Goal: Task Accomplishment & Management: Complete application form

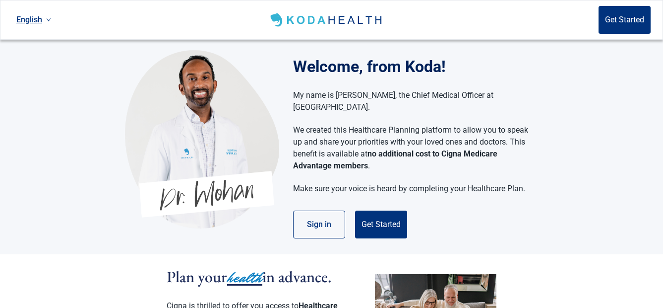
scroll to position [50, 0]
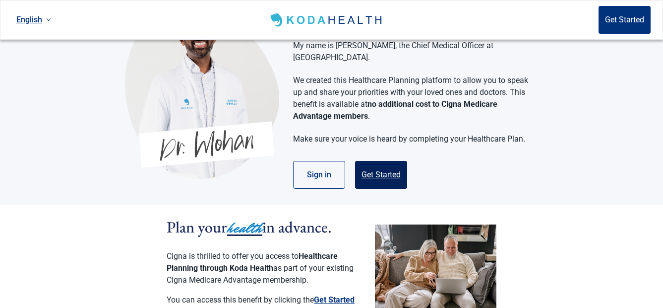
click at [386, 163] on button "Get Started" at bounding box center [381, 175] width 52 height 28
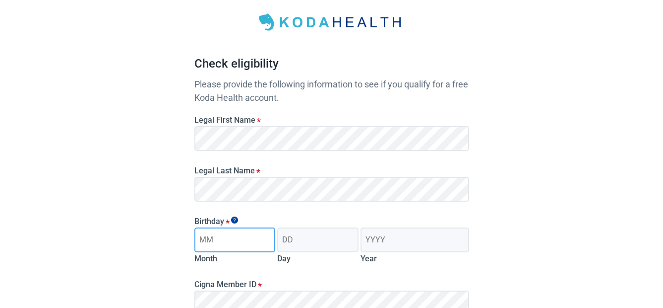
click at [255, 242] on input "Month" at bounding box center [234, 239] width 81 height 25
type input "08"
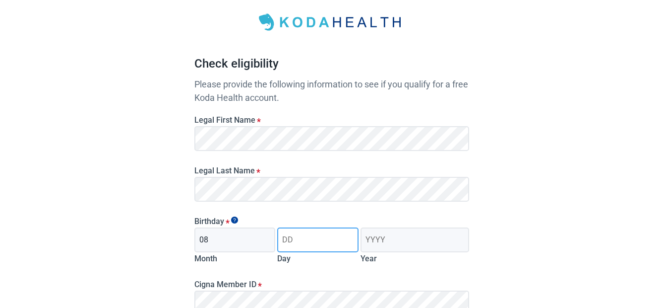
click at [332, 241] on input "Day" at bounding box center [317, 239] width 81 height 25
type input "07"
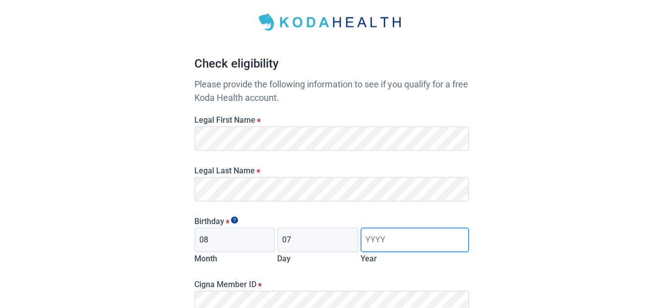
click at [395, 240] on input "Year" at bounding box center [415, 239] width 108 height 25
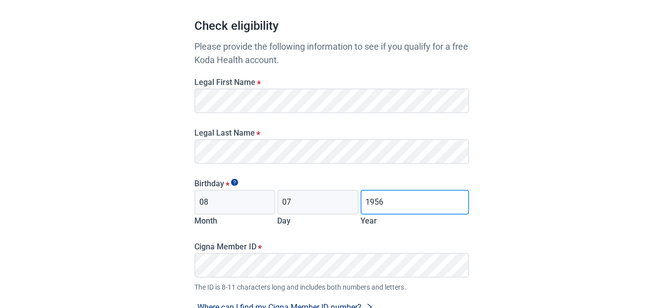
scroll to position [193, 0]
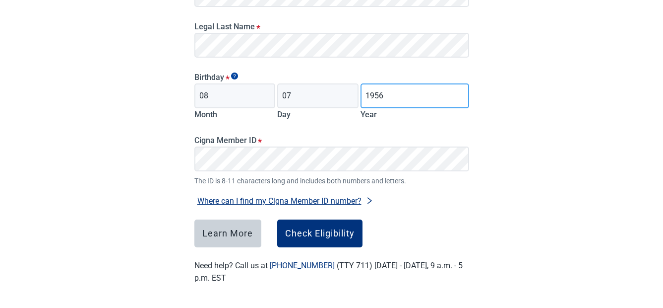
type input "1956"
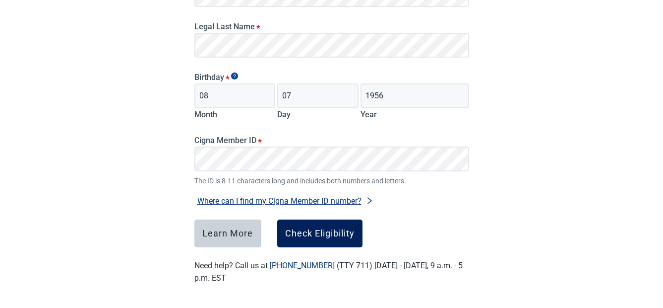
click at [320, 229] on div "Check Eligibility" at bounding box center [319, 233] width 69 height 10
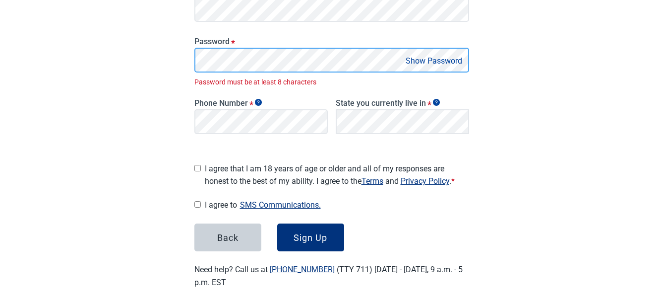
scroll to position [211, 0]
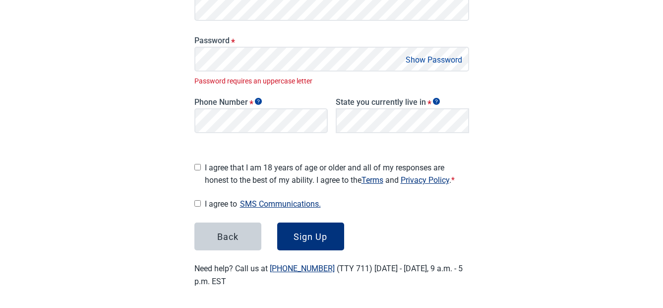
click at [416, 56] on button "Show Password" at bounding box center [434, 59] width 63 height 13
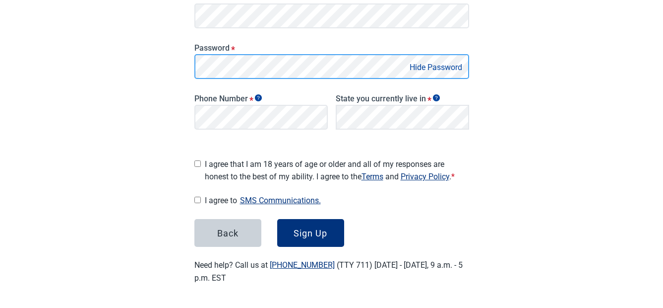
scroll to position [200, 0]
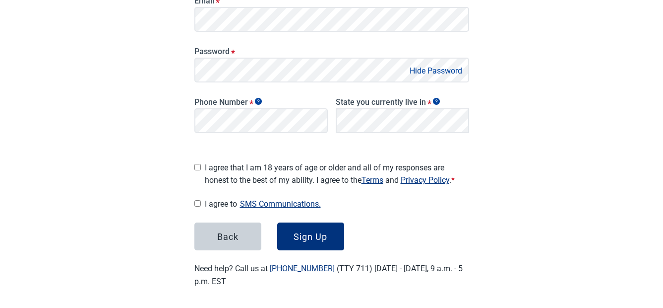
click at [422, 68] on button "Hide Password" at bounding box center [436, 70] width 59 height 13
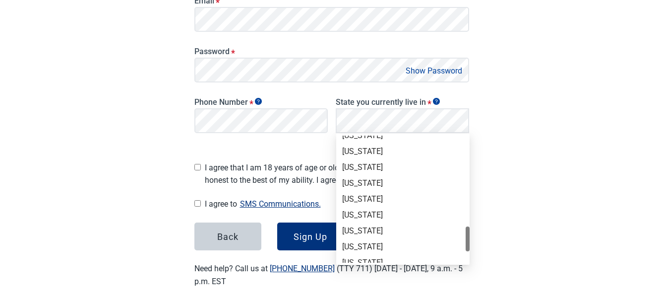
scroll to position [683, 0]
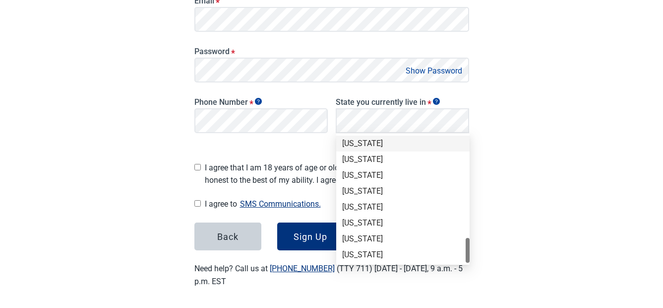
click at [353, 140] on div "[US_STATE]" at bounding box center [403, 143] width 122 height 11
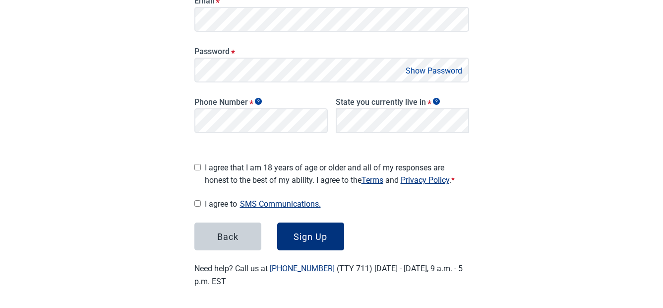
click at [198, 164] on input "I agree that I am 18 years of age or older and all of my responses are honest t…" at bounding box center [197, 167] width 6 height 6
checkbox input "true"
click at [198, 200] on input "I agree to SMS Communications." at bounding box center [197, 203] width 6 height 6
checkbox input "true"
click at [299, 231] on div "Sign Up" at bounding box center [311, 236] width 34 height 10
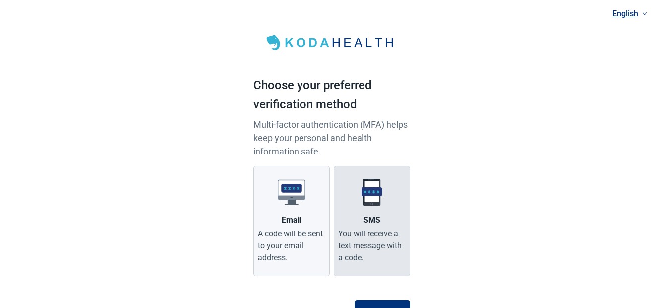
click at [375, 191] on img "Main content" at bounding box center [372, 192] width 28 height 28
click at [0, 0] on input "SMS You will receive a text message with a code." at bounding box center [0, 0] width 0 height 0
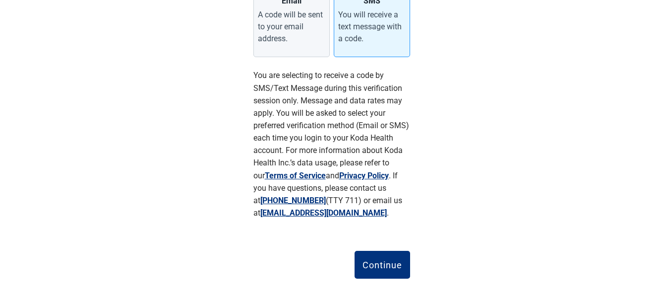
scroll to position [221, 0]
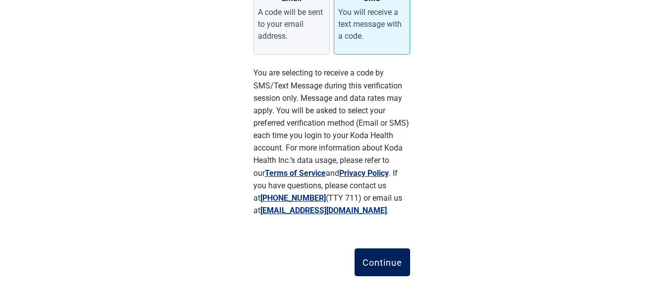
click at [386, 264] on div "Continue" at bounding box center [383, 262] width 40 height 10
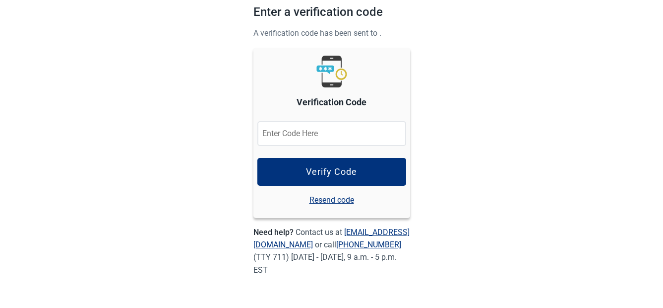
scroll to position [73, 0]
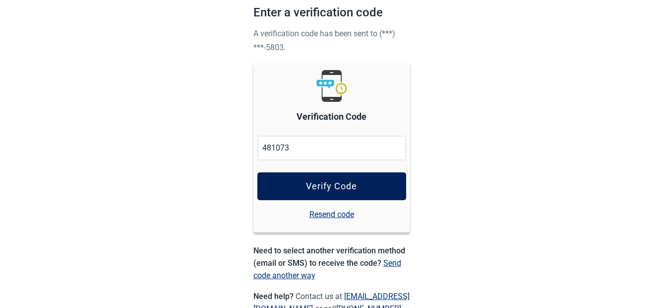
type input "481073"
click at [328, 181] on div "Verify Code" at bounding box center [331, 186] width 51 height 10
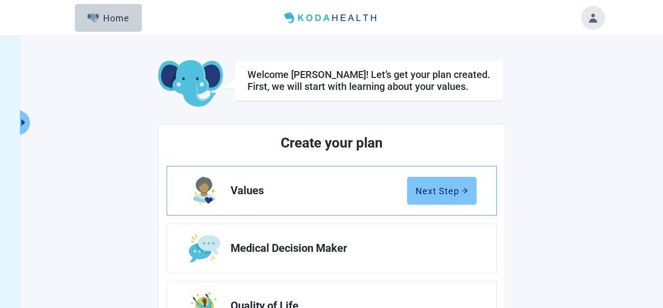
scroll to position [50, 0]
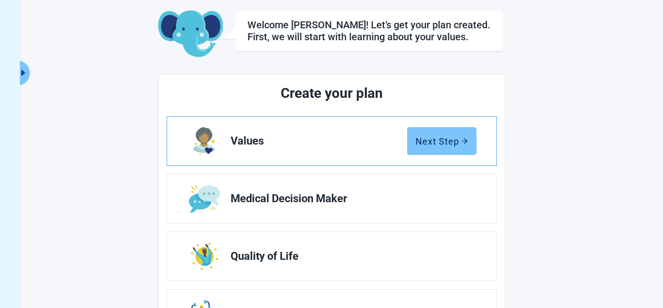
click at [448, 142] on div "Next Step" at bounding box center [442, 141] width 53 height 10
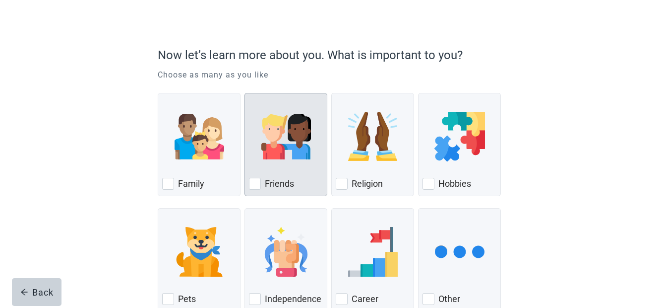
scroll to position [69, 0]
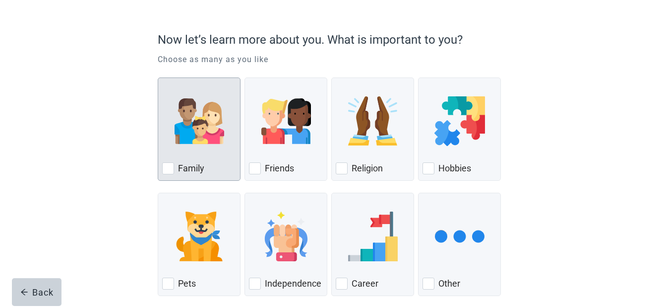
click at [171, 171] on div "Family, checkbox, not checked" at bounding box center [168, 168] width 12 height 12
click at [158, 78] on input "Family" at bounding box center [158, 77] width 0 height 0
checkbox input "true"
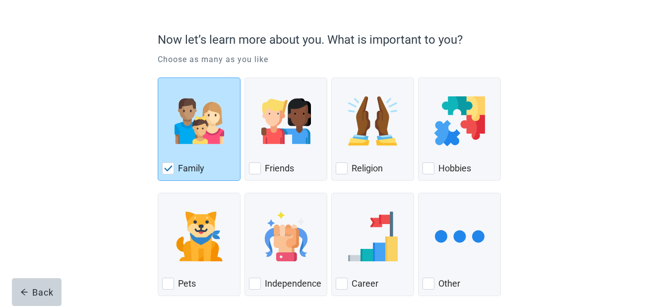
scroll to position [119, 0]
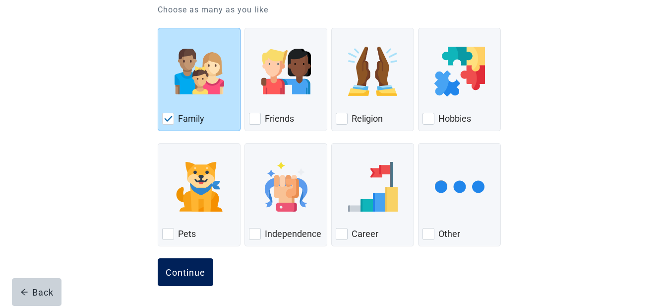
click at [190, 273] on div "Continue" at bounding box center [186, 272] width 40 height 10
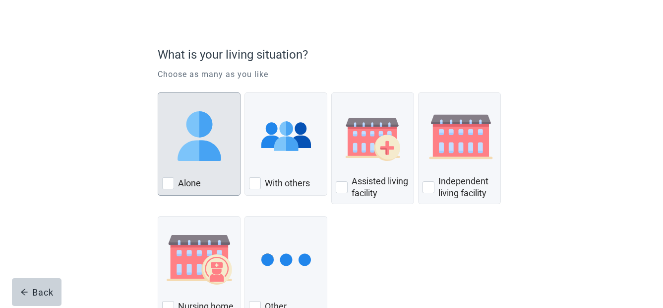
scroll to position [99, 0]
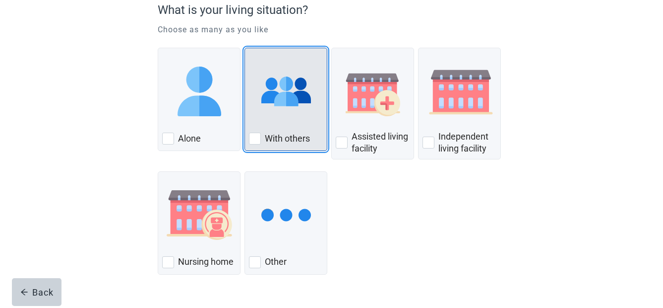
click at [254, 138] on div "With Others, checkbox, not checked" at bounding box center [255, 138] width 12 height 12
click at [245, 48] on input "With others" at bounding box center [245, 48] width 0 height 0
checkbox input "true"
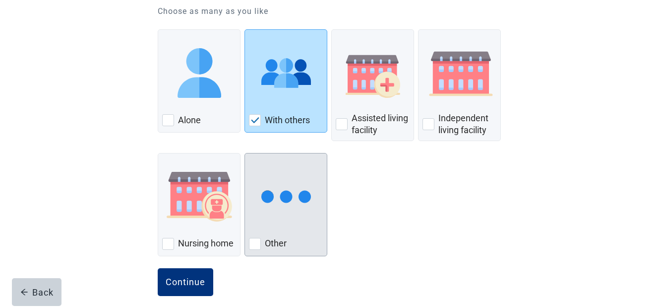
scroll to position [127, 0]
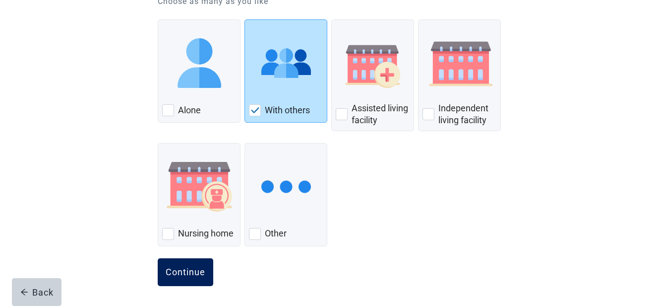
click at [191, 269] on div "Continue" at bounding box center [186, 272] width 40 height 10
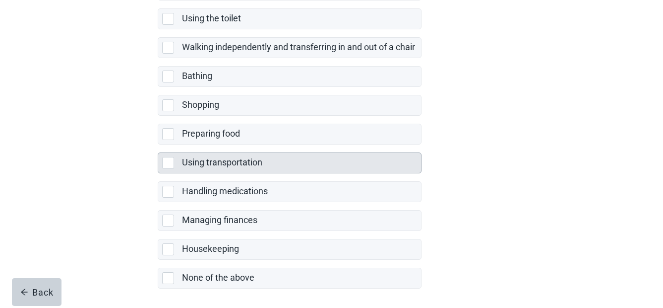
scroll to position [241, 0]
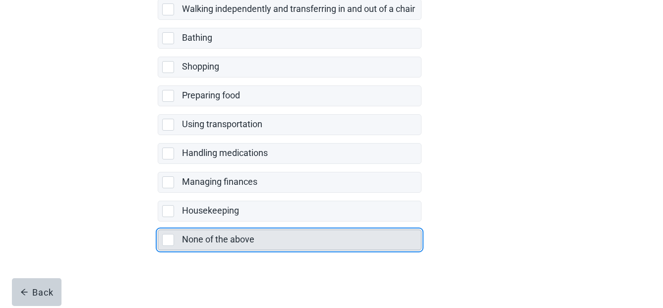
click at [170, 237] on div "None of the above, checkbox, not selected" at bounding box center [168, 240] width 12 height 12
click at [158, 222] on input "None of the above" at bounding box center [158, 221] width 0 height 0
checkbox input "true"
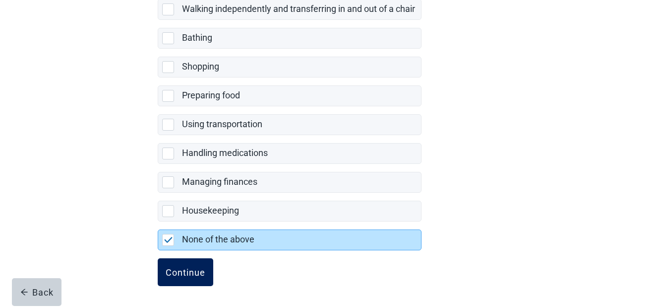
click at [188, 267] on div "Continue" at bounding box center [186, 272] width 40 height 10
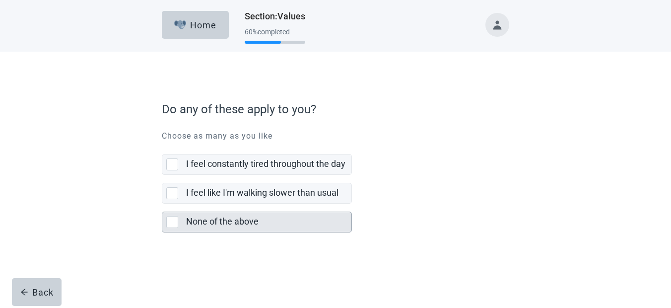
click at [169, 223] on div "None of the above, checkbox, not selected" at bounding box center [172, 222] width 12 height 12
click at [162, 204] on input "None of the above" at bounding box center [162, 203] width 0 height 0
checkbox input "true"
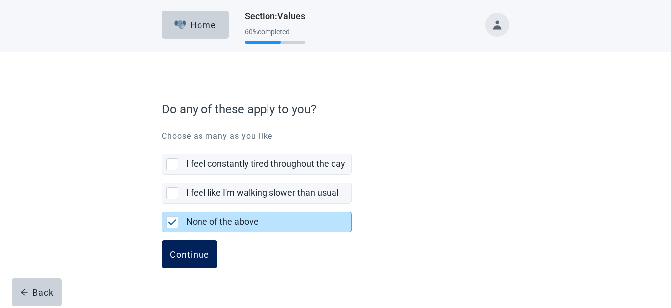
click at [194, 256] on div "Continue" at bounding box center [190, 254] width 40 height 10
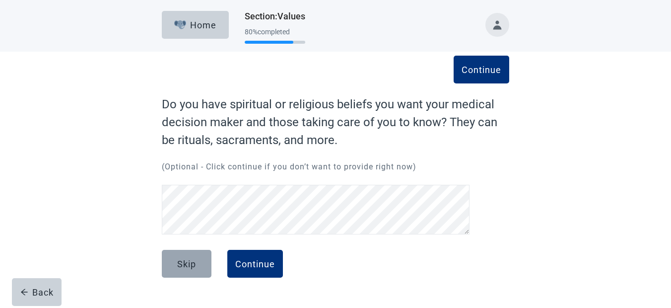
click at [188, 265] on div "Skip" at bounding box center [186, 263] width 19 height 10
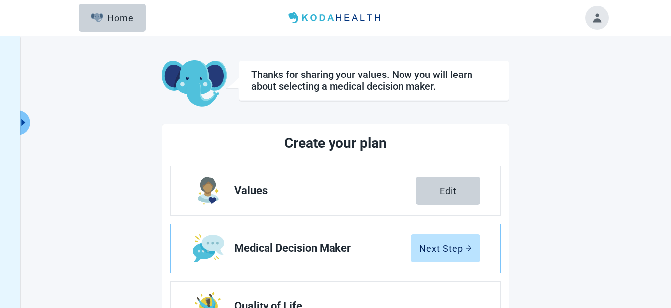
click at [254, 264] on link "Medical Decision Maker Next Step" at bounding box center [335, 248] width 329 height 49
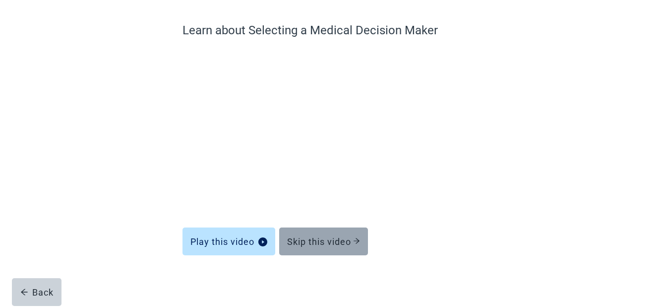
scroll to position [75, 0]
click at [317, 240] on div "Skip this video" at bounding box center [323, 240] width 73 height 10
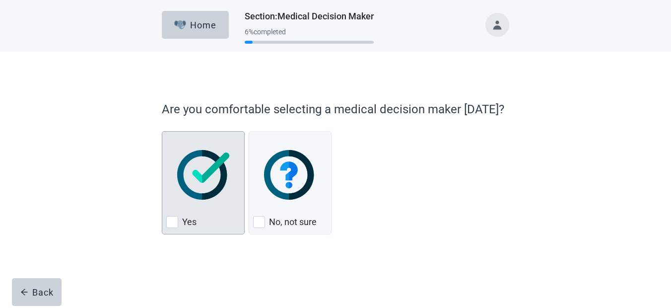
click at [174, 224] on div "Yes, checkbox, not checked" at bounding box center [172, 222] width 12 height 12
click at [162, 131] on input "Yes" at bounding box center [162, 131] width 0 height 0
checkbox input "true"
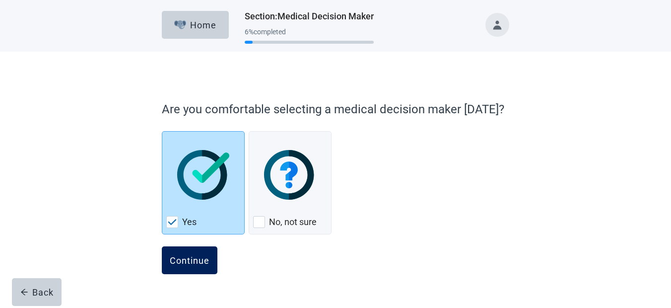
click at [186, 263] on div "Continue" at bounding box center [190, 260] width 40 height 10
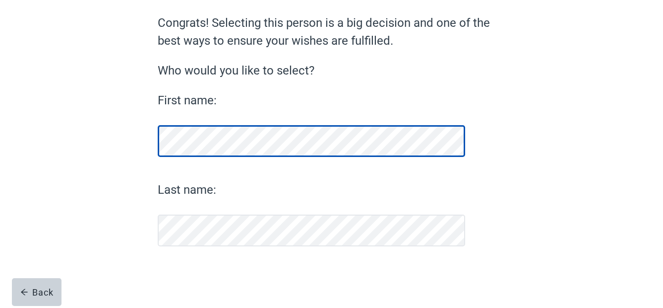
scroll to position [81, 0]
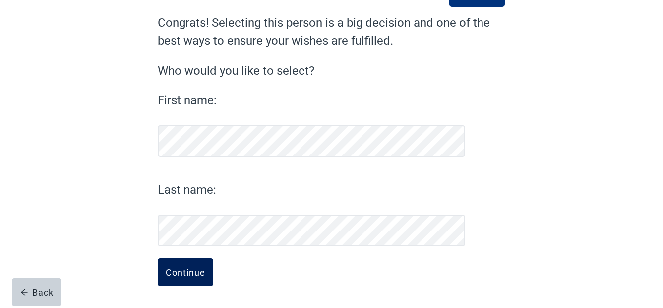
click at [191, 271] on div "Continue" at bounding box center [186, 272] width 40 height 10
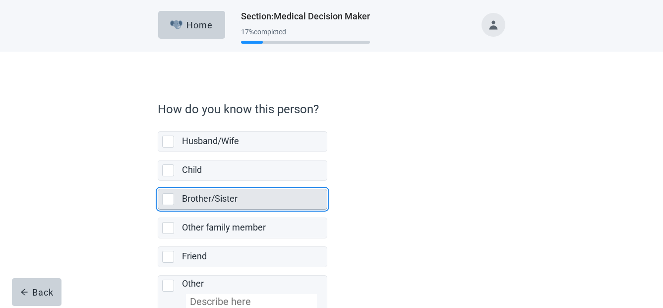
click at [166, 199] on div "Brother/Sister, checkbox, not selected" at bounding box center [168, 199] width 12 height 12
click at [158, 181] on input "Brother/Sister" at bounding box center [158, 181] width 0 height 0
checkbox input "true"
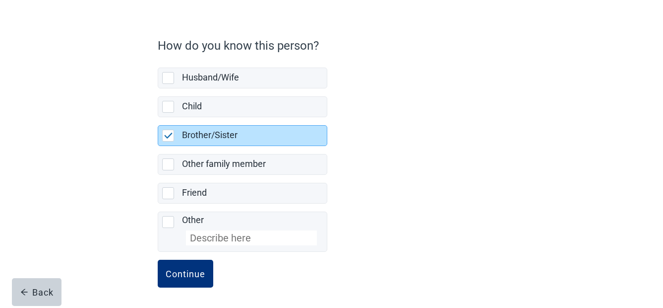
scroll to position [65, 0]
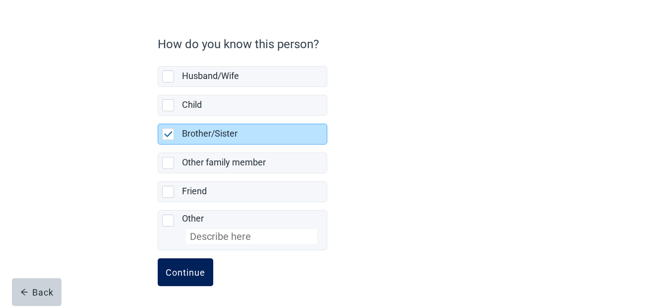
click at [188, 270] on div "Continue" at bounding box center [186, 272] width 40 height 10
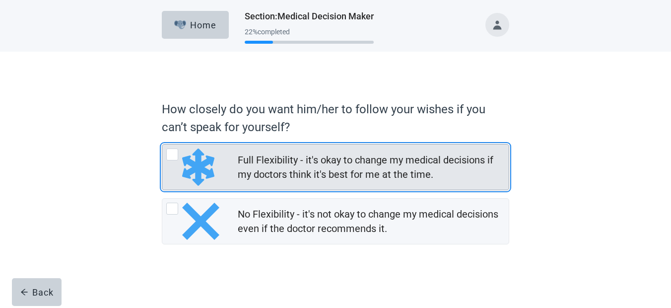
click at [172, 155] on div "Full Flexibility - it's okay to change my medical decisions if my doctors think…" at bounding box center [172, 154] width 12 height 12
click at [162, 144] on input "Full Flexibility - it's okay to change my medical decisions if my doctors think…" at bounding box center [162, 144] width 0 height 0
radio input "true"
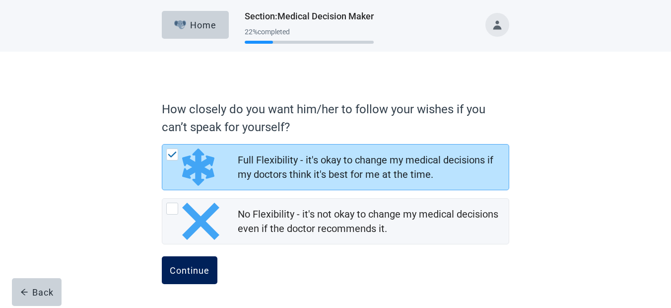
click at [192, 268] on div "Continue" at bounding box center [190, 270] width 40 height 10
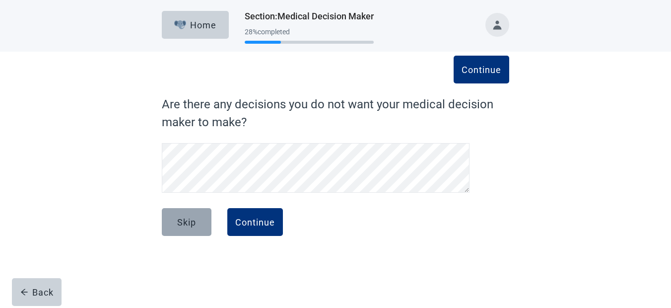
click at [196, 221] on div "Skip" at bounding box center [186, 222] width 19 height 10
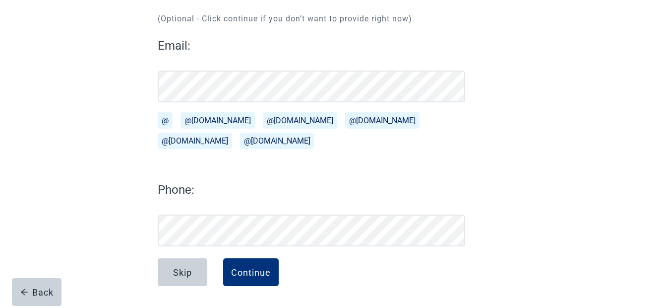
click at [247, 225] on div "Email: @ @[DOMAIN_NAME][EMAIL_ADDRESS][DOMAIN_NAME] @[DOMAIN_NAME][EMAIL_ADDRES…" at bounding box center [312, 141] width 308 height 209
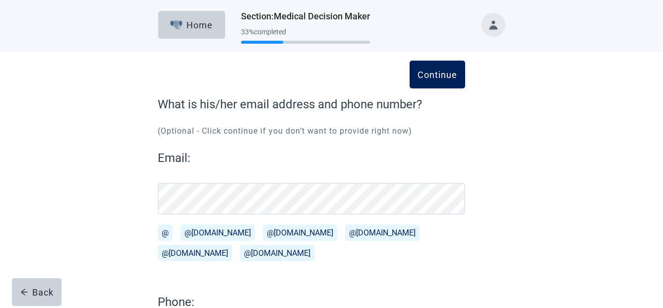
click at [431, 75] on div "Continue" at bounding box center [438, 74] width 40 height 10
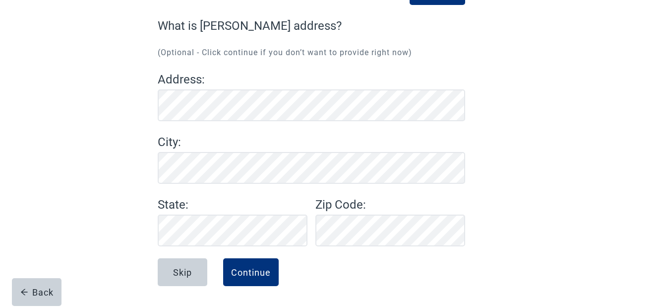
scroll to position [78, 0]
click at [242, 267] on div "Continue" at bounding box center [251, 272] width 40 height 10
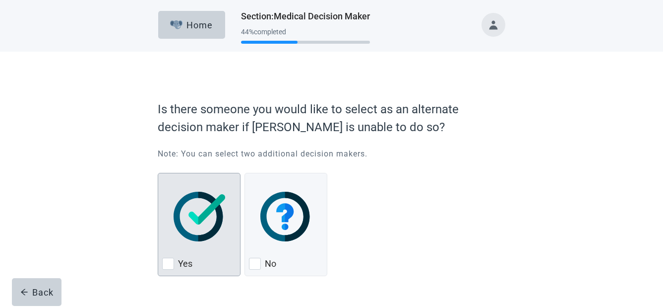
click at [167, 264] on div "Yes, checkbox, not checked" at bounding box center [168, 263] width 12 height 12
click at [158, 173] on input "Yes" at bounding box center [158, 173] width 0 height 0
checkbox input "true"
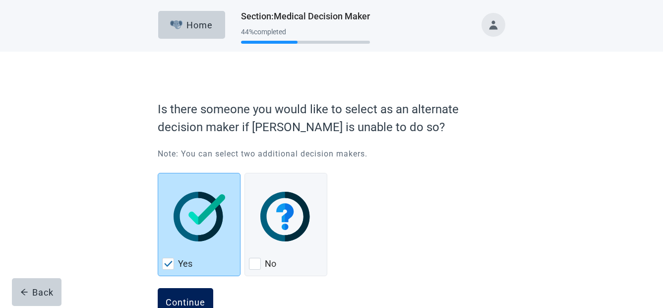
click at [203, 293] on button "Continue" at bounding box center [186, 302] width 56 height 28
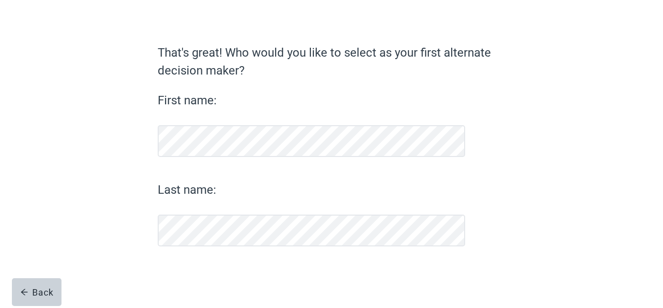
scroll to position [52, 0]
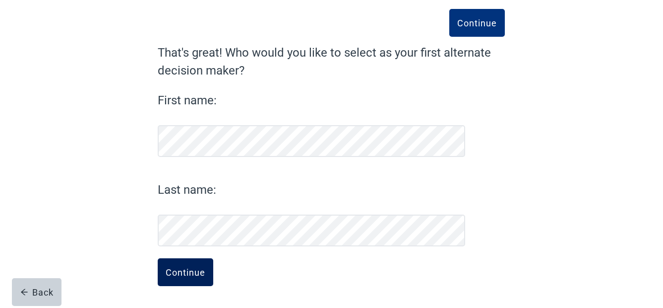
click at [199, 272] on div "Continue" at bounding box center [186, 272] width 40 height 10
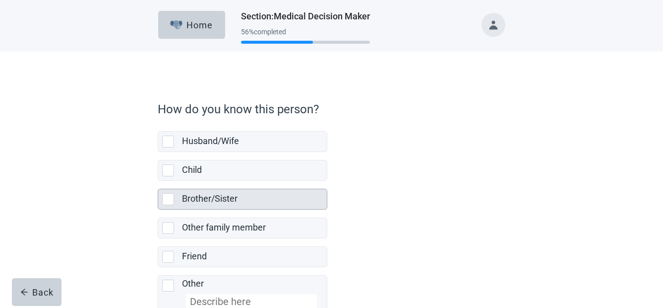
click at [168, 199] on div "Brother/Sister, checkbox, not selected" at bounding box center [168, 199] width 12 height 12
click at [158, 181] on input "Brother/Sister" at bounding box center [158, 181] width 0 height 0
checkbox input "true"
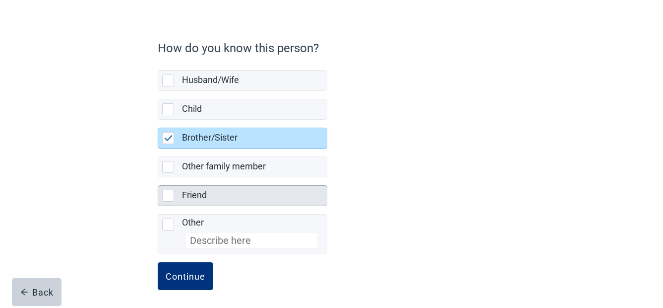
scroll to position [65, 0]
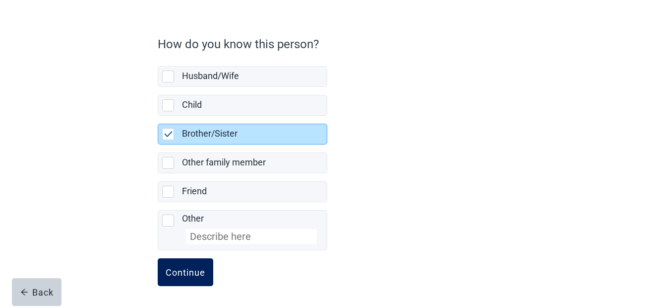
click at [192, 269] on div "Continue" at bounding box center [186, 272] width 40 height 10
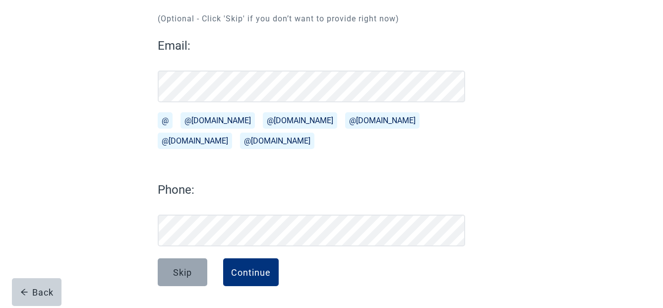
scroll to position [112, 0]
click at [188, 268] on div "Skip" at bounding box center [182, 272] width 19 height 10
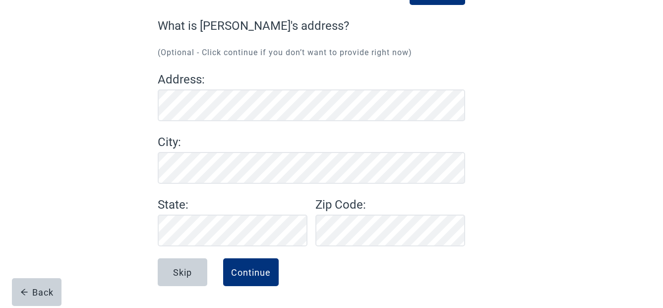
scroll to position [78, 0]
click at [188, 268] on div "Skip" at bounding box center [182, 272] width 19 height 10
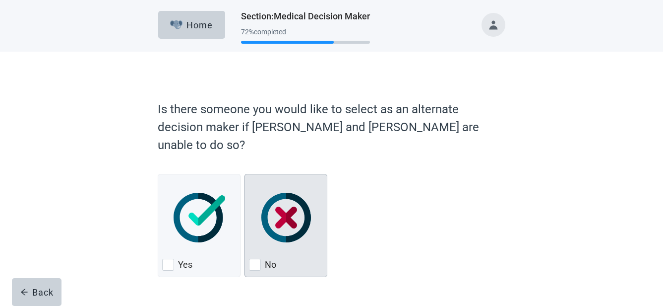
click at [254, 238] on div "No, checkbox, not checked" at bounding box center [286, 217] width 74 height 78
click at [245, 174] on input "No" at bounding box center [245, 174] width 0 height 0
checkbox input "true"
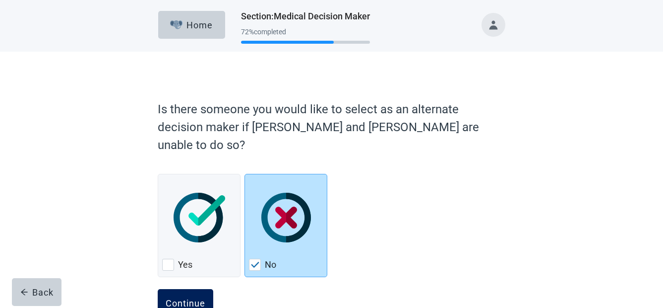
click at [187, 298] on div "Continue" at bounding box center [186, 303] width 40 height 10
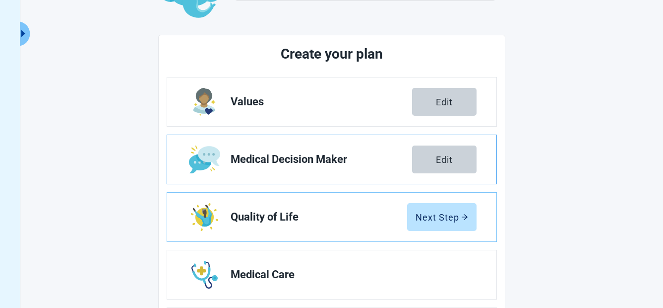
scroll to position [99, 0]
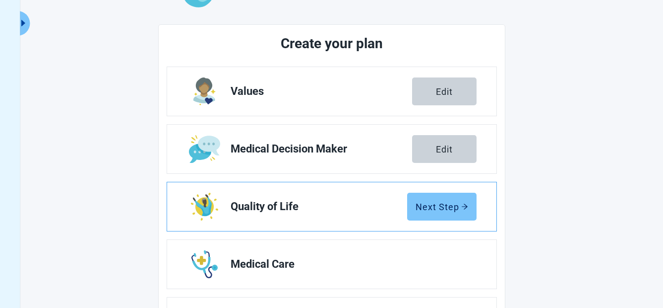
click at [429, 211] on div "Next Step" at bounding box center [442, 206] width 53 height 10
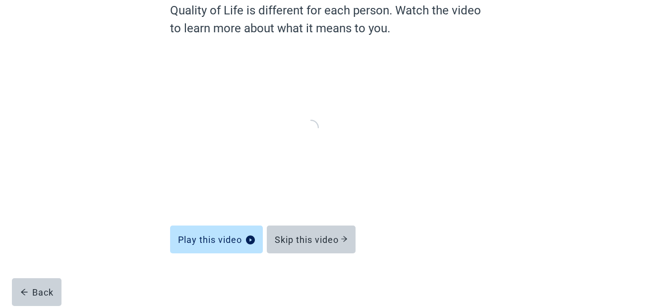
scroll to position [93, 0]
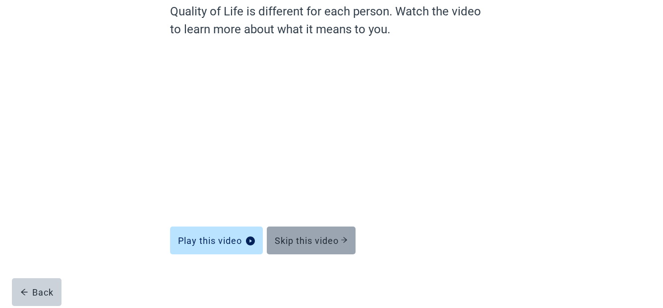
click at [311, 234] on button "Skip this video" at bounding box center [311, 240] width 89 height 28
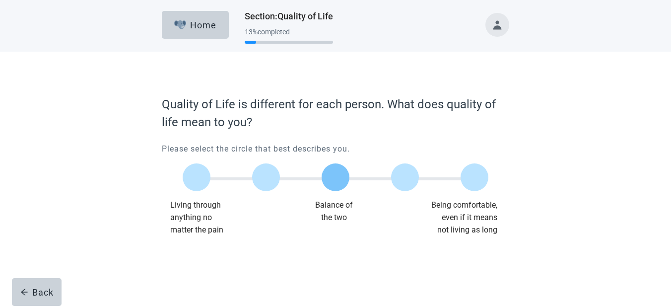
click at [334, 176] on label "Main content" at bounding box center [335, 177] width 28 height 28
click at [335, 177] on input "Quality of life scale: 50 out of 100. Balance of the two" at bounding box center [335, 177] width 0 height 0
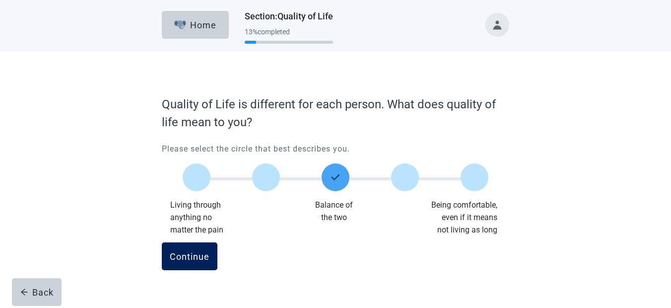
click at [184, 257] on div "Continue" at bounding box center [190, 256] width 40 height 10
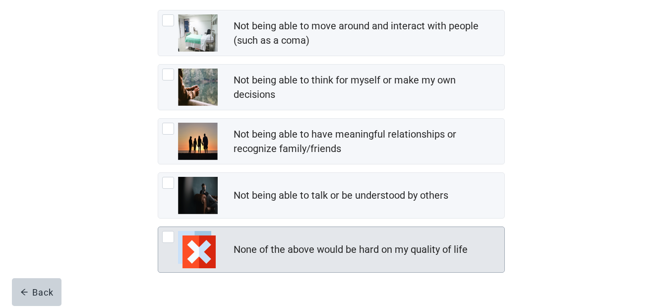
scroll to position [134, 0]
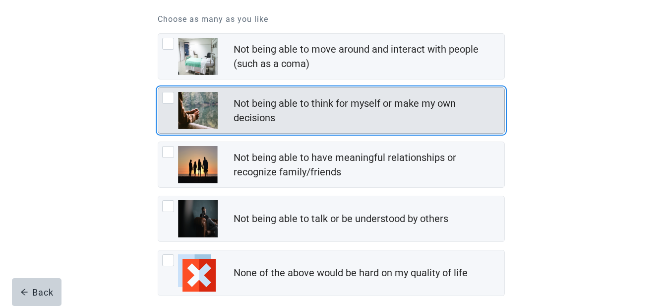
click at [164, 96] on div "Not being able to think for myself or make my own decisions, checkbox, not chec…" at bounding box center [168, 98] width 12 height 12
click at [158, 88] on input "Not being able to think for myself or make my own decisions" at bounding box center [158, 87] width 0 height 0
checkbox input "true"
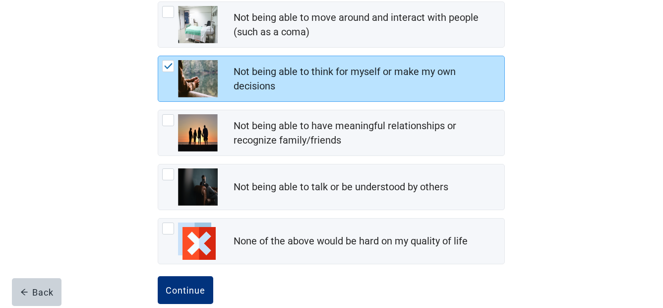
scroll to position [184, 0]
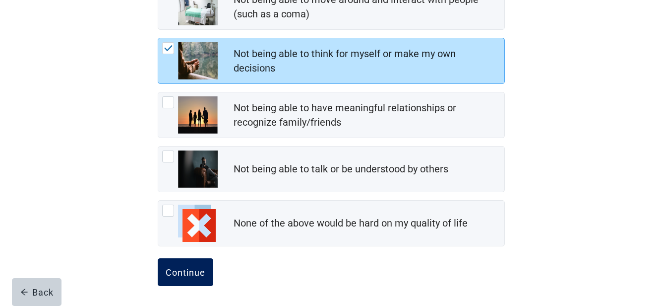
click at [185, 264] on button "Continue" at bounding box center [186, 272] width 56 height 28
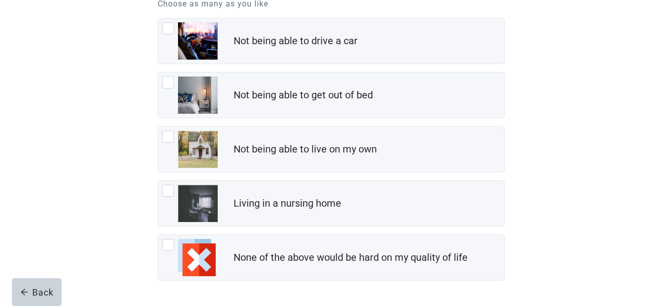
scroll to position [134, 0]
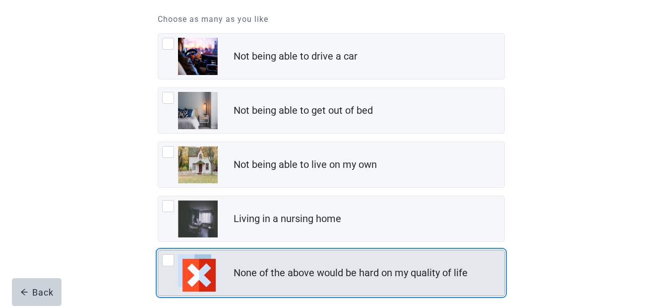
click at [165, 261] on div "None of the above would be hard on my quality of life, checkbox, not checked" at bounding box center [168, 260] width 12 height 12
click at [158, 250] on input "None of the above would be hard on my quality of life" at bounding box center [158, 250] width 0 height 0
checkbox input "true"
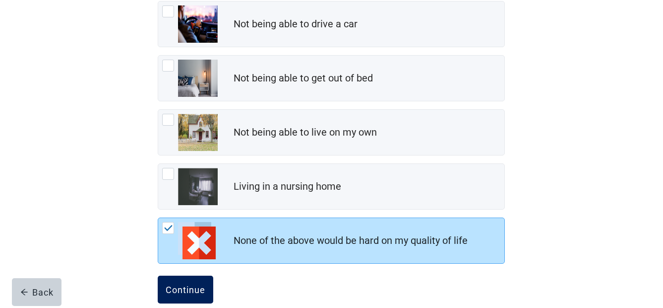
scroll to position [184, 0]
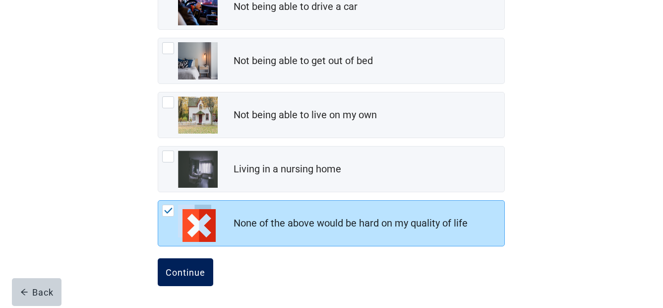
click at [171, 268] on div "Continue" at bounding box center [186, 272] width 40 height 10
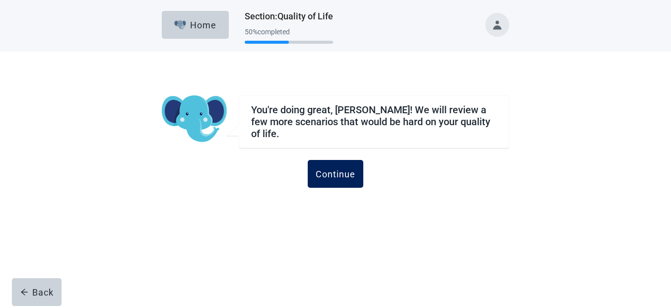
click at [324, 169] on div "Continue" at bounding box center [336, 174] width 40 height 10
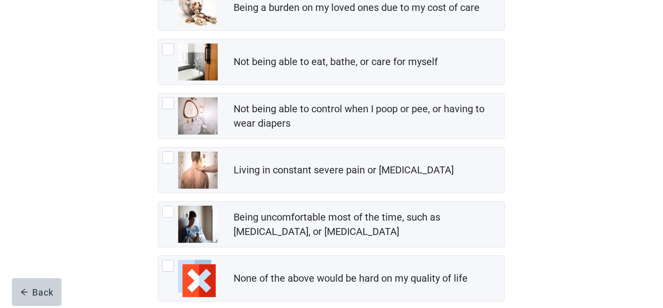
scroll to position [198, 0]
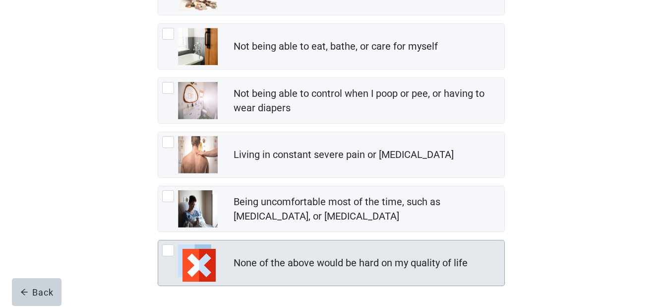
click at [166, 249] on div "None of the above would be hard on my quality of life, checkbox, not checked" at bounding box center [168, 250] width 12 height 12
click at [158, 240] on input "None of the above would be hard on my quality of life" at bounding box center [158, 240] width 0 height 0
checkbox input "true"
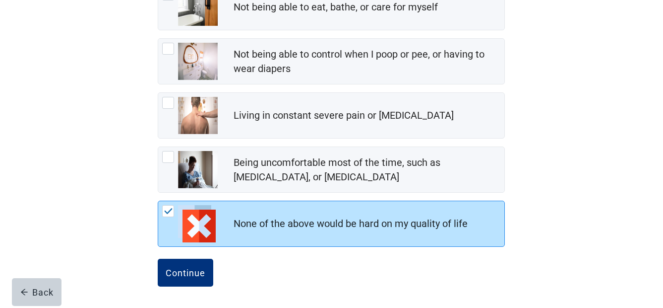
scroll to position [238, 0]
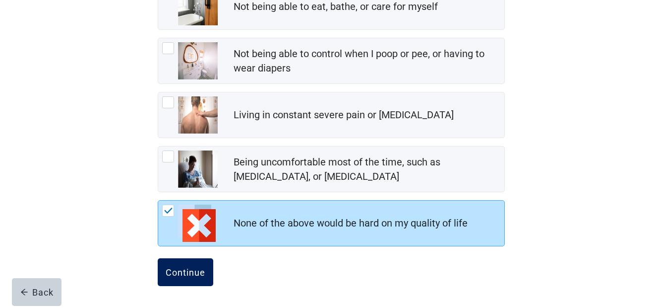
click at [177, 267] on div "Continue" at bounding box center [186, 272] width 40 height 10
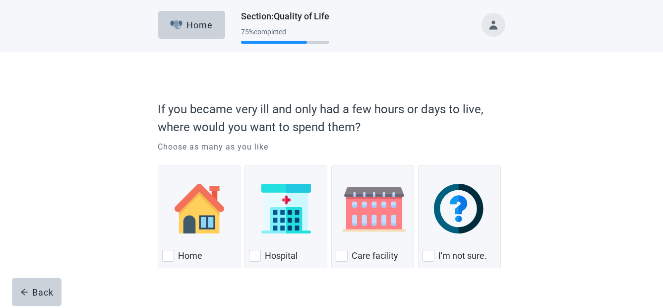
scroll to position [22, 0]
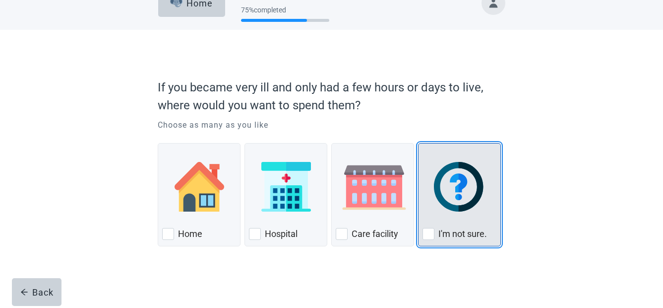
click at [430, 232] on div "I'm not sure., checkbox, not checked" at bounding box center [429, 234] width 12 height 12
click at [419, 143] on input "I'm not sure." at bounding box center [418, 143] width 0 height 0
checkbox input "true"
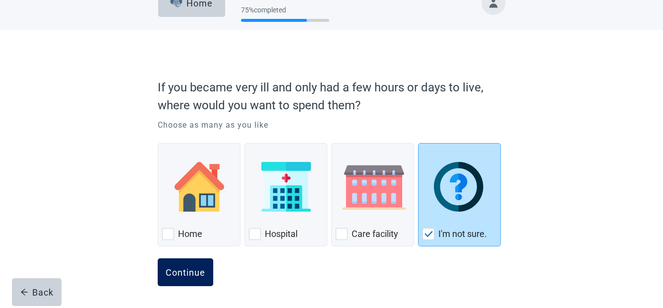
click at [185, 269] on div "Continue" at bounding box center [186, 272] width 40 height 10
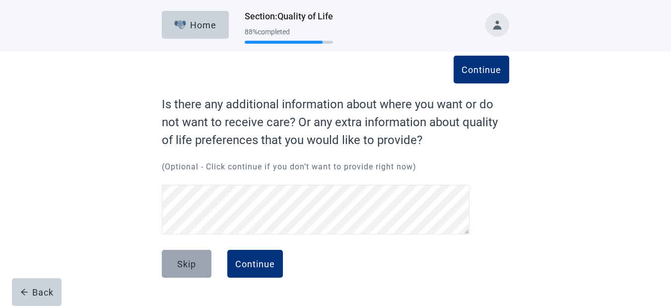
click at [193, 265] on div "Skip" at bounding box center [186, 263] width 19 height 10
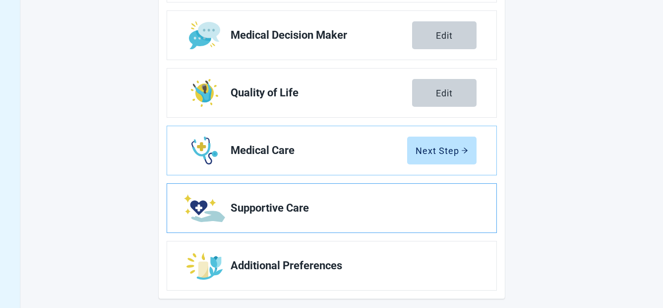
scroll to position [225, 0]
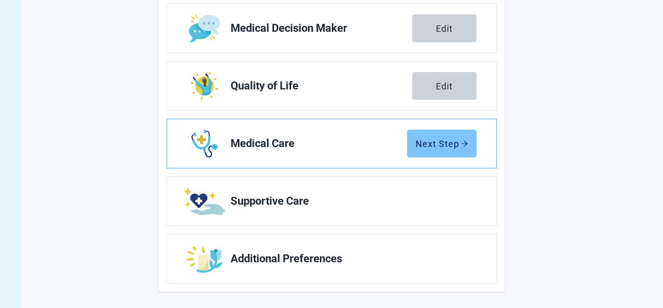
click at [435, 143] on div "Next Step" at bounding box center [442, 143] width 53 height 10
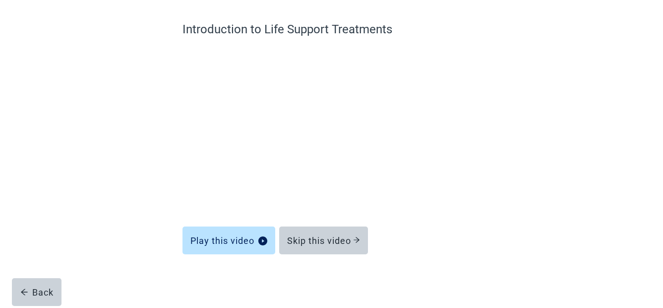
scroll to position [75, 0]
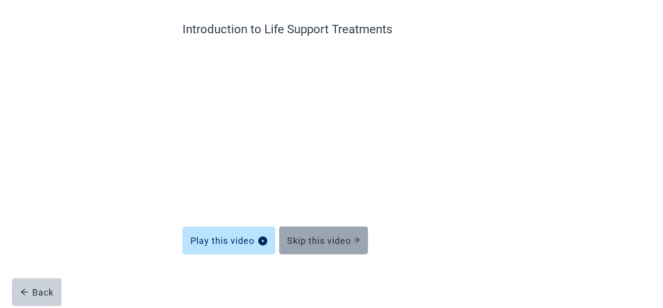
click at [305, 234] on button "Skip this video" at bounding box center [323, 240] width 89 height 28
click at [330, 242] on div "Skip this video" at bounding box center [323, 240] width 73 height 10
click at [351, 240] on div "Skip this video" at bounding box center [323, 240] width 73 height 10
click at [333, 237] on div "Skip this video" at bounding box center [323, 240] width 73 height 10
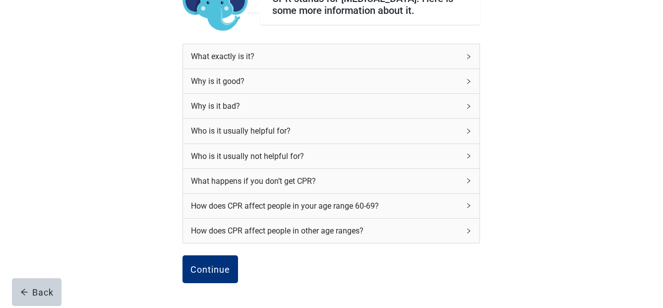
scroll to position [149, 0]
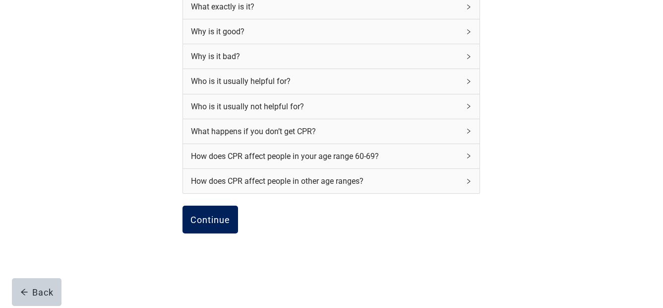
click at [218, 224] on div "Continue" at bounding box center [210, 219] width 40 height 10
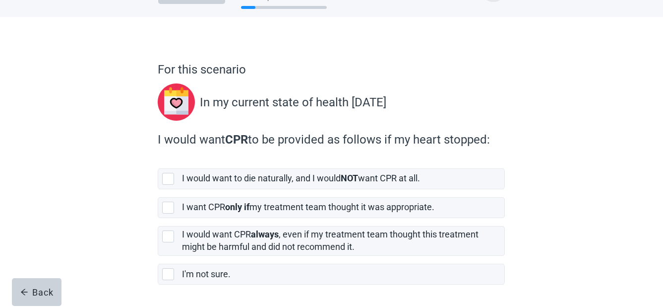
scroll to position [69, 0]
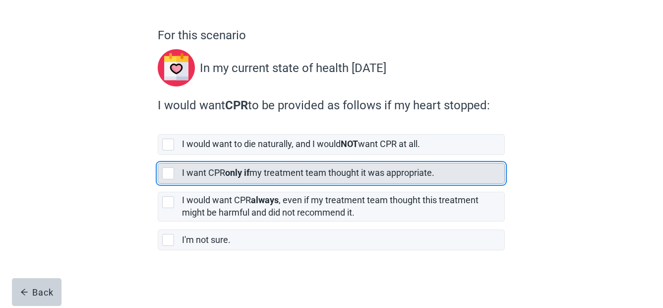
click at [168, 170] on div "[object Object], checkbox, not selected" at bounding box center [168, 173] width 12 height 12
click at [158, 155] on input "I want CPR only if my treatment team thought it was appropriate." at bounding box center [158, 155] width 0 height 0
checkbox input "true"
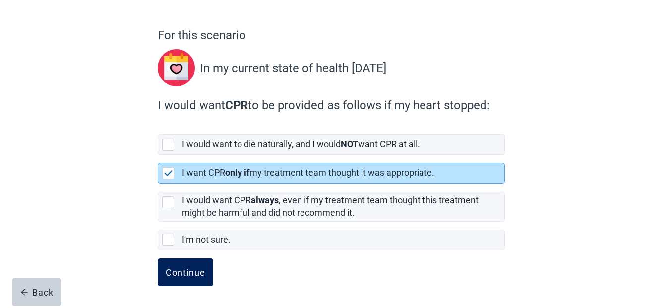
click at [188, 271] on div "Continue" at bounding box center [186, 272] width 40 height 10
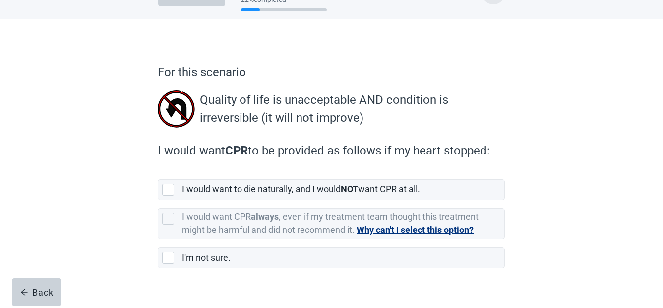
scroll to position [50, 0]
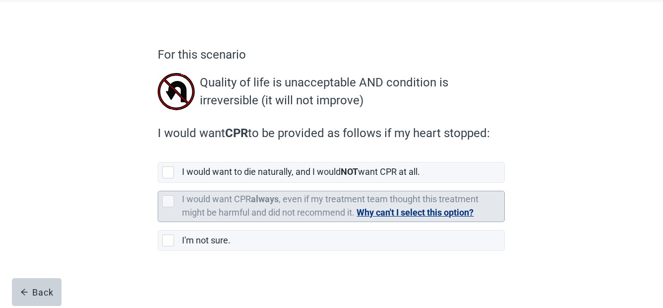
click at [169, 201] on div "[object Object], checkbox, not selected, cannot be selected due to conflict" at bounding box center [168, 201] width 12 height 12
click at [158, 183] on input "I would want CPR always , even if my treatment team thought this treatment migh…" at bounding box center [158, 183] width 0 height 0
checkbox input "false"
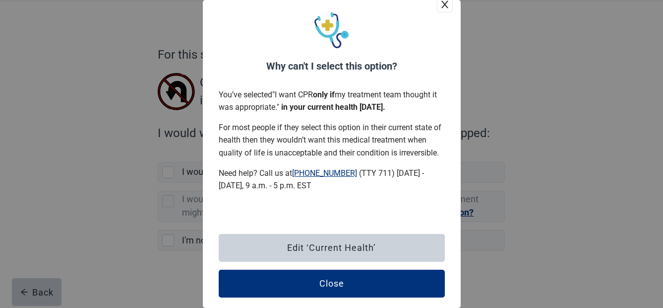
scroll to position [24, 0]
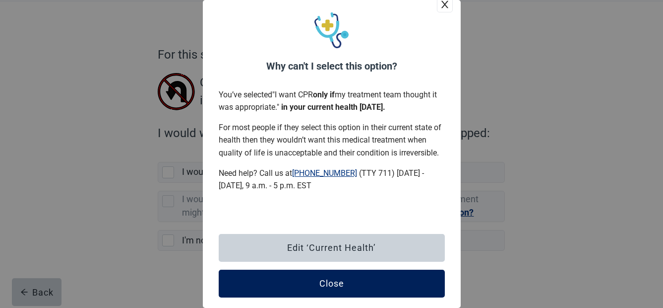
click at [319, 279] on div "Close" at bounding box center [331, 283] width 25 height 10
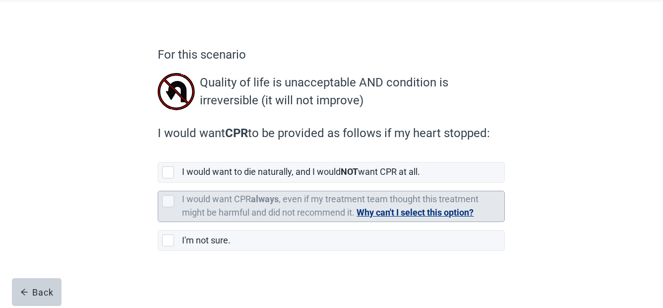
scroll to position [50, 0]
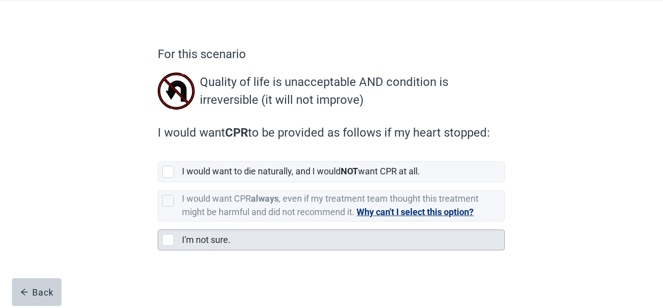
click at [167, 240] on div "I'm not sure., checkbox, not selected" at bounding box center [168, 240] width 12 height 12
click at [158, 222] on input "I'm not sure." at bounding box center [158, 221] width 0 height 0
checkbox input "true"
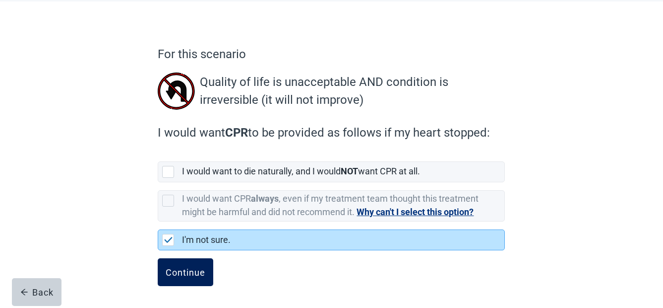
click at [192, 273] on div "Continue" at bounding box center [186, 272] width 40 height 10
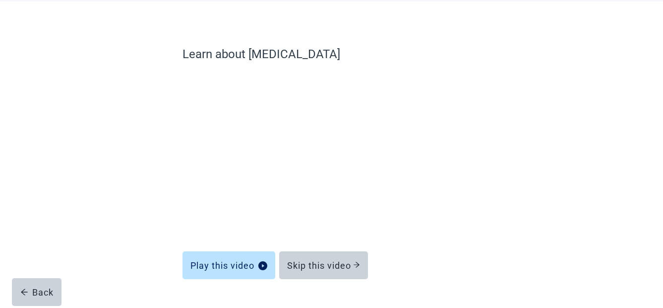
scroll to position [75, 0]
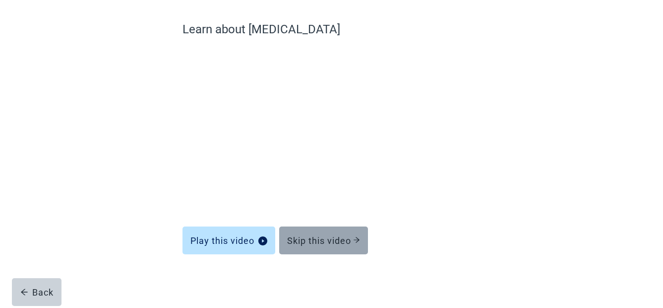
click at [342, 237] on div "Skip this video" at bounding box center [323, 240] width 73 height 10
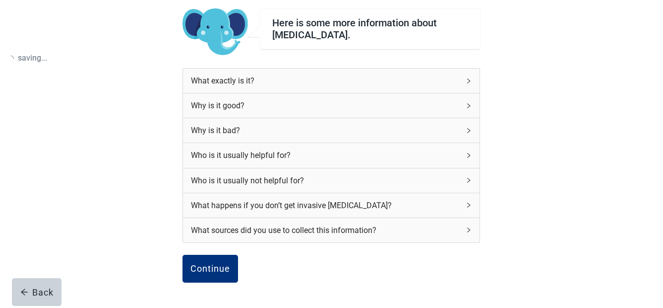
click at [329, 238] on div "What sources did you use to collect this information?" at bounding box center [331, 230] width 297 height 24
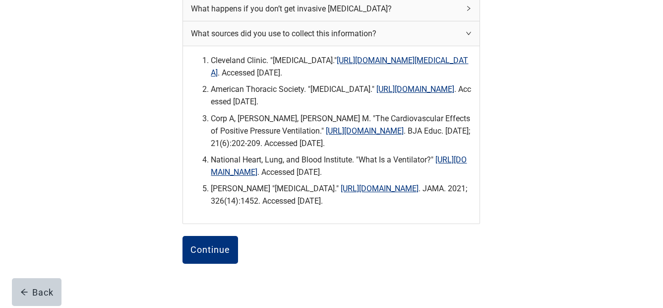
scroll to position [273, 0]
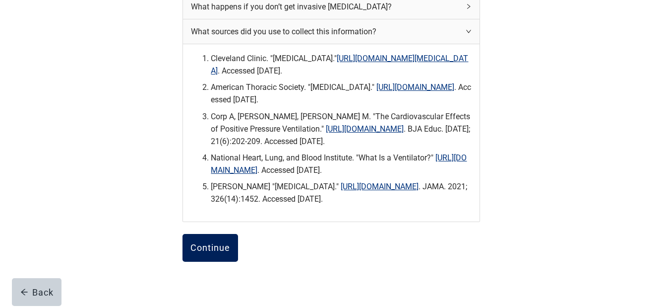
click at [209, 253] on div "Continue" at bounding box center [210, 248] width 40 height 10
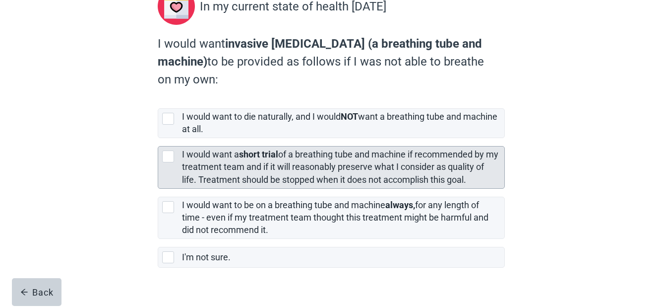
scroll to position [148, 0]
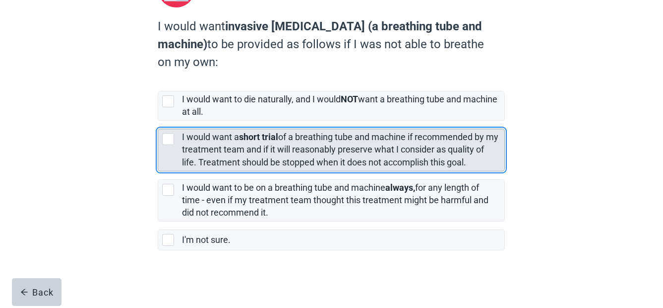
click at [167, 139] on div "[object Object], checkbox, not selected" at bounding box center [168, 139] width 12 height 12
click at [158, 121] on input "I would want a short trial of a breathing tube and machine if recommended by my…" at bounding box center [158, 121] width 0 height 0
checkbox input "true"
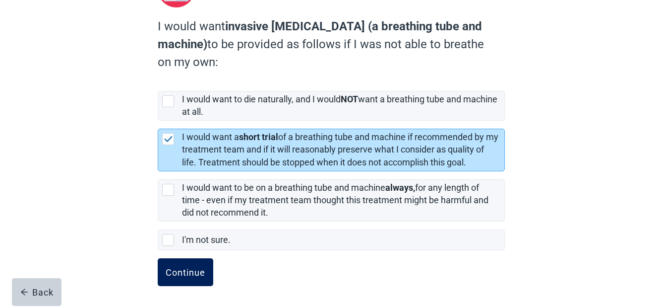
click at [175, 269] on div "Continue" at bounding box center [186, 272] width 40 height 10
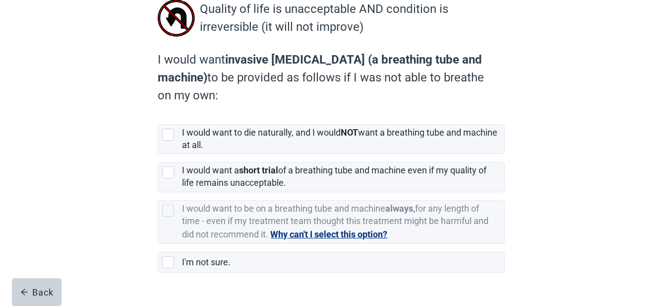
scroll to position [145, 0]
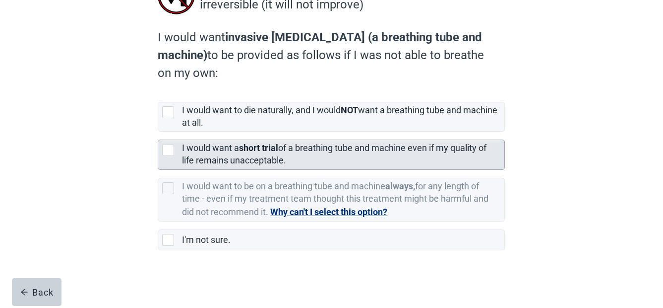
click at [165, 150] on div "[object Object], checkbox, not selected" at bounding box center [168, 150] width 12 height 12
click at [158, 132] on input "I would want a short trial of a breathing tube and machine even if my quality o…" at bounding box center [158, 131] width 0 height 0
checkbox input "true"
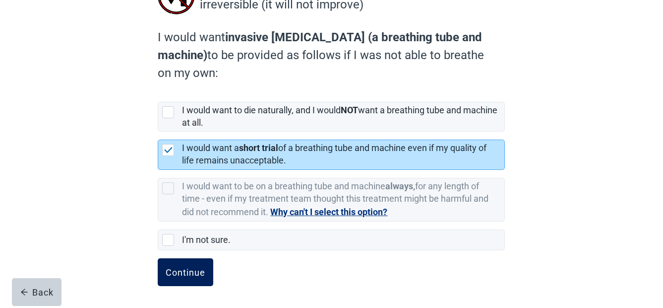
click at [172, 270] on div "Continue" at bounding box center [186, 272] width 40 height 10
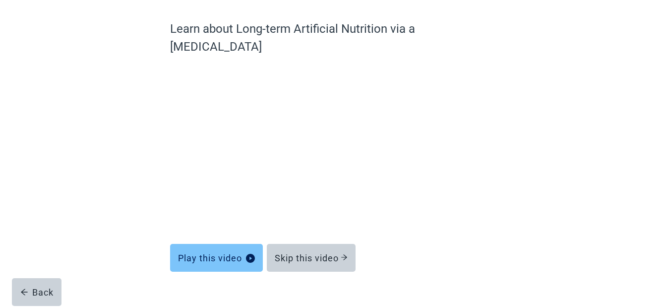
scroll to position [75, 0]
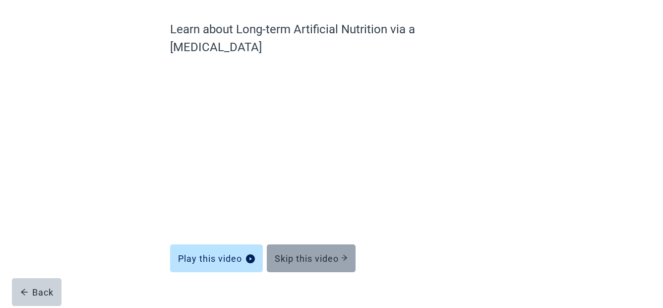
click at [327, 253] on div "Skip this video" at bounding box center [311, 258] width 73 height 10
click at [337, 253] on div "Skip this video" at bounding box center [311, 258] width 73 height 10
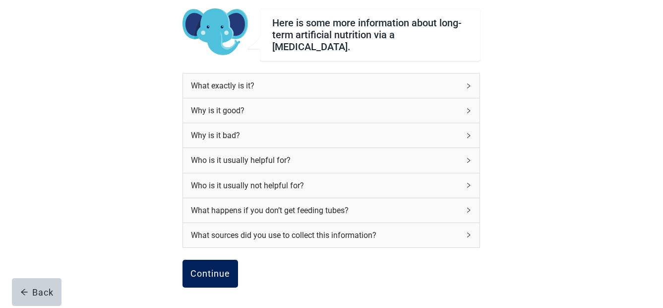
click at [218, 268] on div "Continue" at bounding box center [210, 273] width 40 height 10
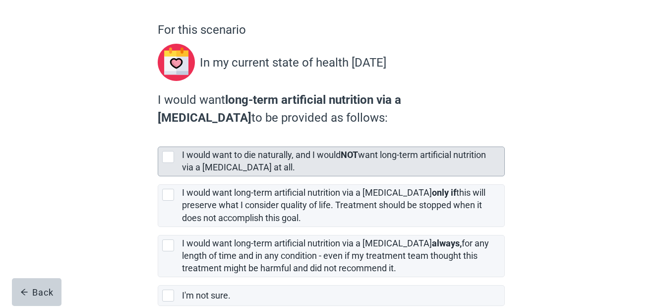
scroll to position [99, 0]
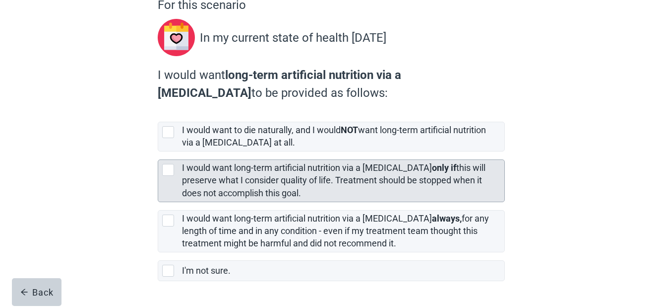
click at [168, 170] on div "[object Object], checkbox, not selected" at bounding box center [168, 170] width 12 height 12
click at [158, 152] on input "I would want long-term artificial nutrition via a [MEDICAL_DATA] only if this w…" at bounding box center [158, 151] width 0 height 0
checkbox input "true"
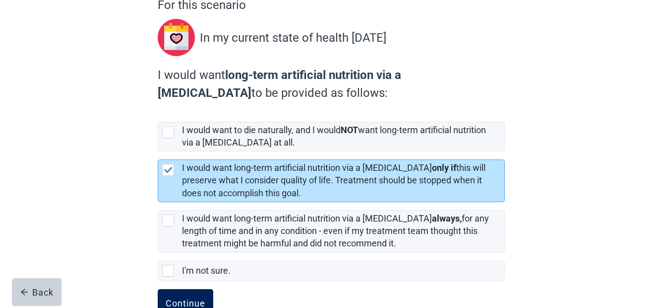
click at [176, 298] on div "Continue" at bounding box center [186, 303] width 40 height 10
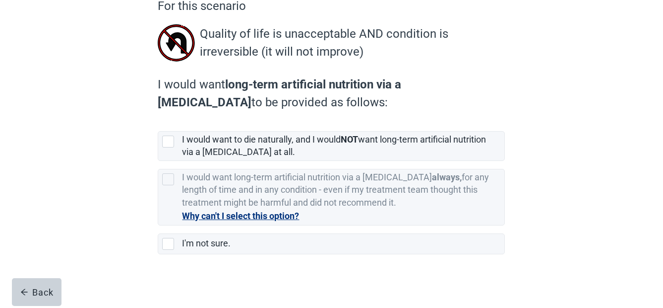
scroll to position [99, 0]
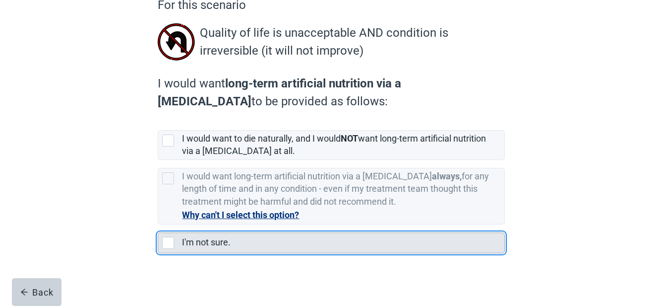
click at [167, 245] on div "I'm not sure., checkbox, not selected" at bounding box center [168, 243] width 12 height 12
click at [158, 225] on input "I'm not sure." at bounding box center [158, 224] width 0 height 0
checkbox input "true"
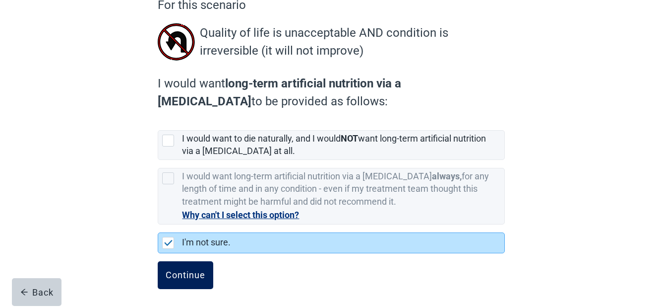
click at [194, 274] on div "Continue" at bounding box center [186, 275] width 40 height 10
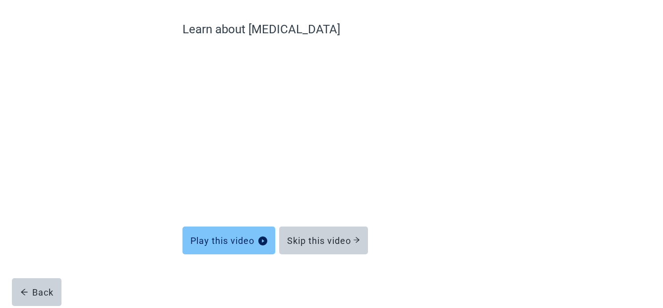
scroll to position [75, 0]
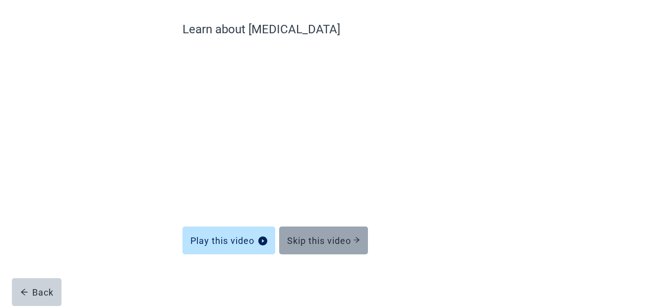
click at [322, 236] on div "Skip this video" at bounding box center [323, 240] width 73 height 10
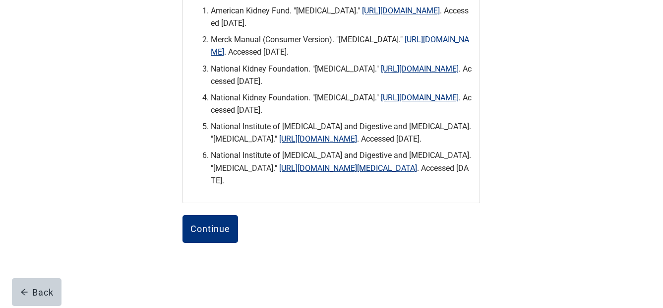
scroll to position [384, 0]
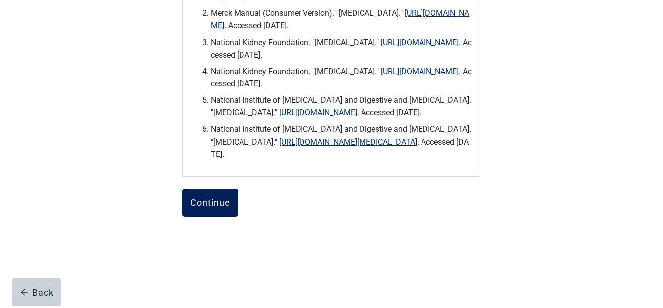
click at [219, 203] on div "Continue" at bounding box center [210, 202] width 40 height 10
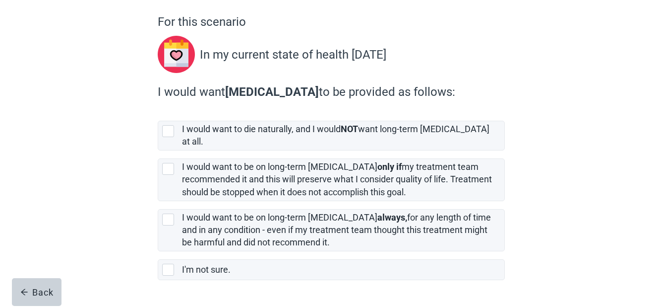
scroll to position [99, 0]
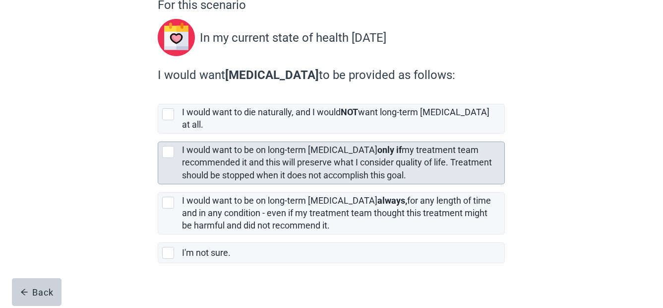
click at [168, 146] on div "[object Object], checkbox, not selected" at bounding box center [168, 152] width 12 height 12
click at [158, 134] on input "I would want to be on long-term [MEDICAL_DATA] only if my treatment team recomm…" at bounding box center [158, 133] width 0 height 0
checkbox input "true"
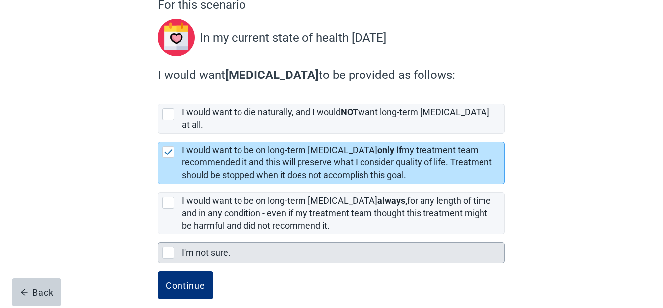
scroll to position [103, 0]
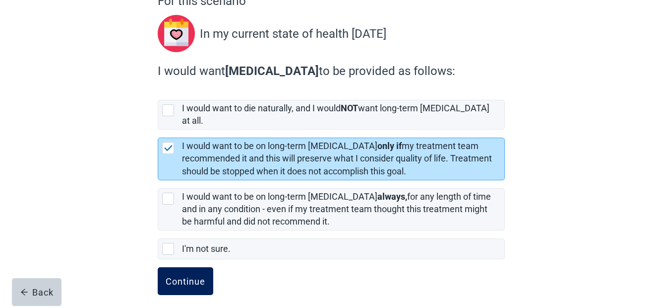
click at [180, 276] on div "Continue" at bounding box center [186, 281] width 40 height 10
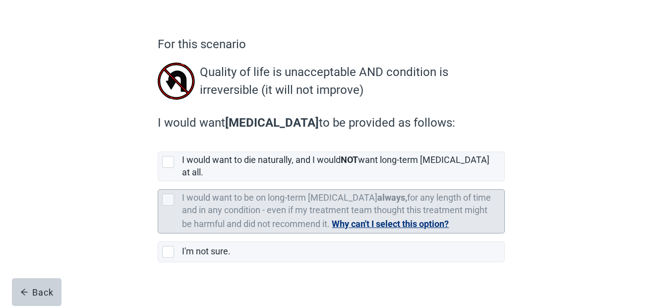
scroll to position [63, 0]
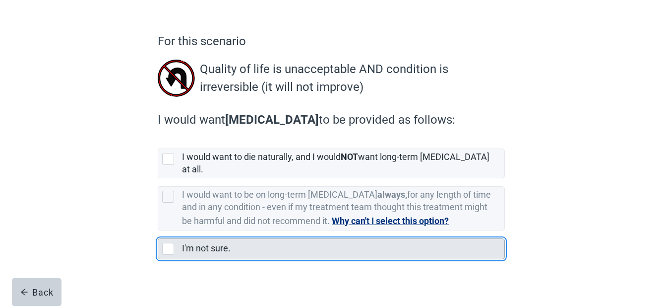
click at [168, 243] on div "I'm not sure., checkbox, not selected" at bounding box center [168, 249] width 12 height 12
click at [158, 231] on input "I'm not sure." at bounding box center [158, 230] width 0 height 0
checkbox input "true"
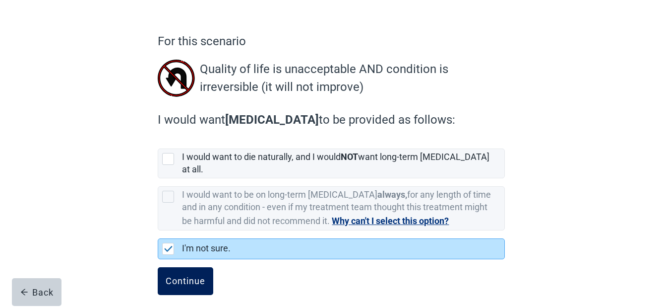
click at [186, 276] on div "Continue" at bounding box center [186, 281] width 40 height 10
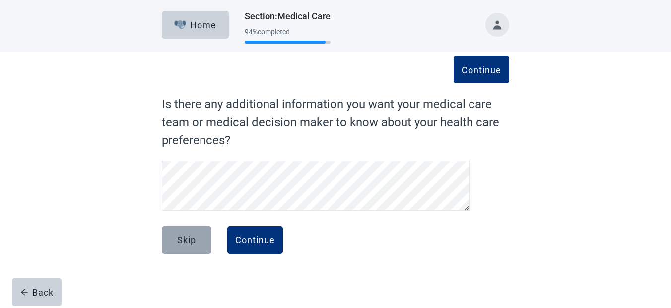
click at [198, 243] on button "Skip" at bounding box center [187, 240] width 50 height 28
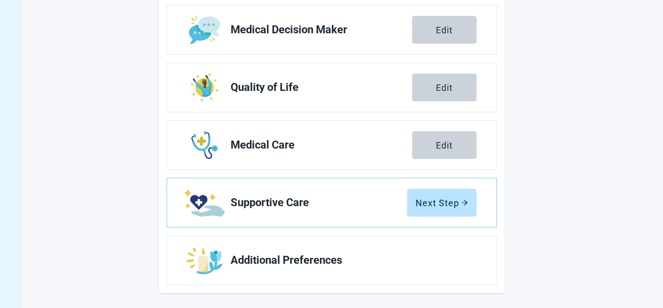
scroll to position [220, 0]
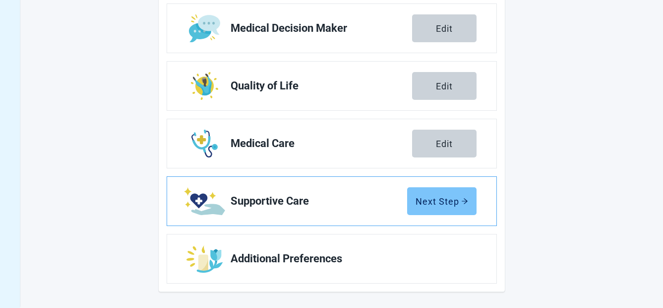
click at [448, 198] on div "Next Step" at bounding box center [442, 201] width 53 height 10
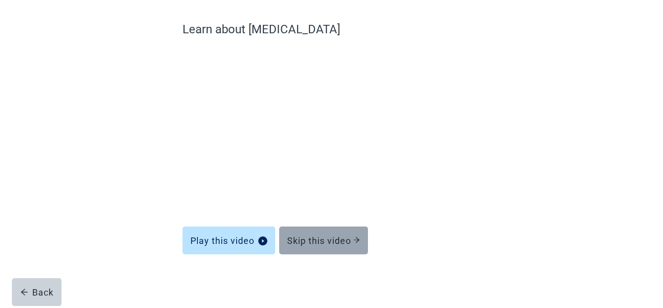
scroll to position [75, 0]
click at [339, 238] on div "Skip this video" at bounding box center [323, 240] width 73 height 10
click at [351, 239] on div "Skip this video" at bounding box center [323, 240] width 73 height 10
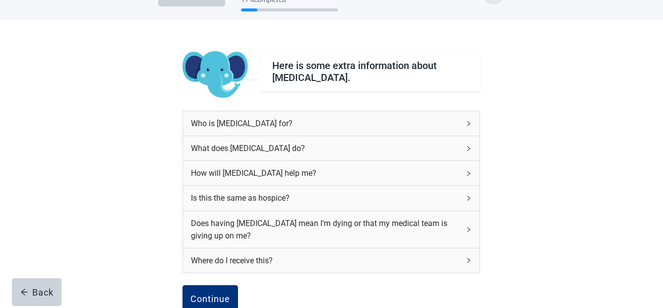
scroll to position [50, 0]
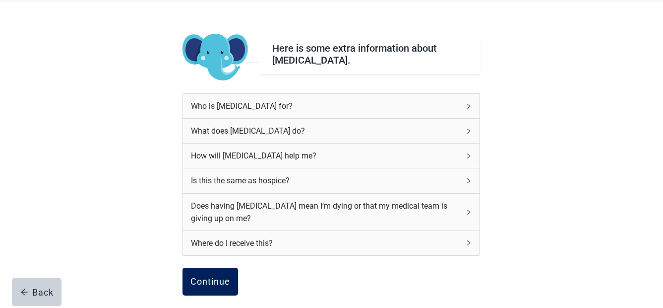
click at [216, 280] on div "Continue" at bounding box center [210, 281] width 40 height 10
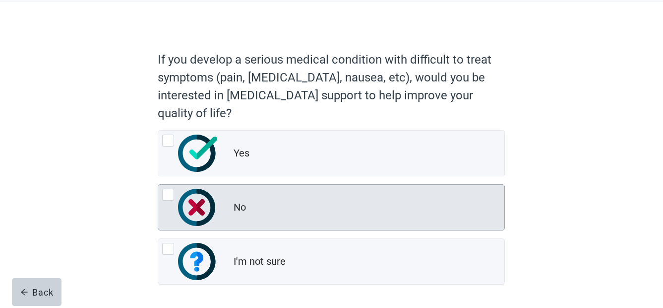
scroll to position [88, 0]
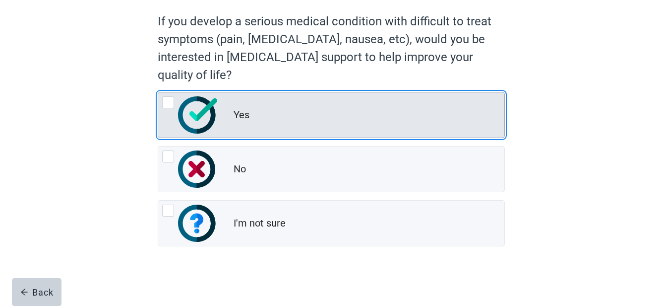
click at [167, 102] on div "Yes, radio button, not checked" at bounding box center [168, 102] width 12 height 12
click at [158, 92] on input "Yes" at bounding box center [158, 92] width 0 height 0
radio input "true"
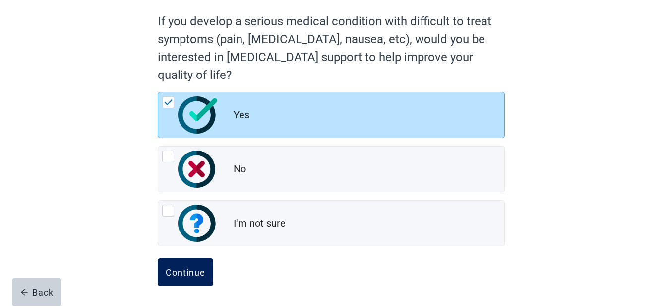
click at [190, 272] on div "Continue" at bounding box center [186, 272] width 40 height 10
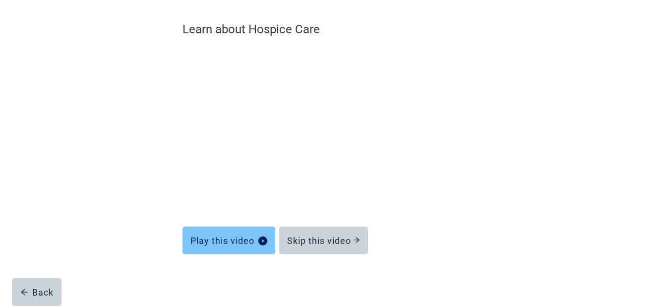
scroll to position [75, 0]
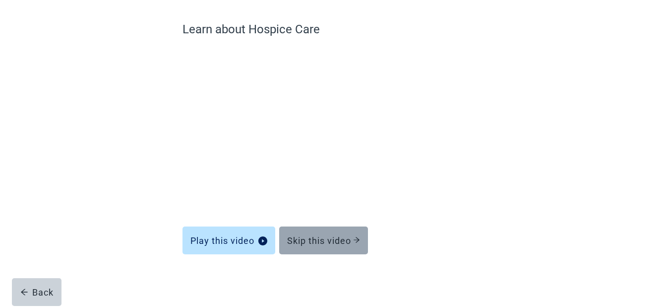
click at [330, 238] on div "Skip this video" at bounding box center [323, 240] width 73 height 10
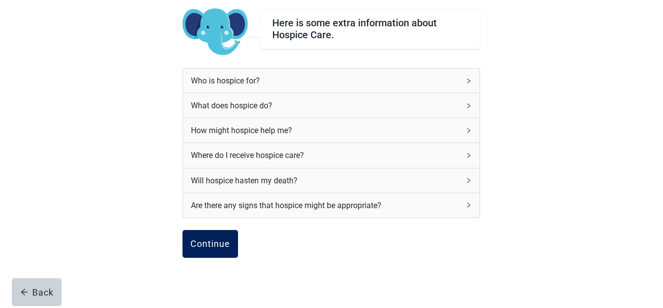
click at [215, 241] on div "Continue" at bounding box center [210, 244] width 40 height 10
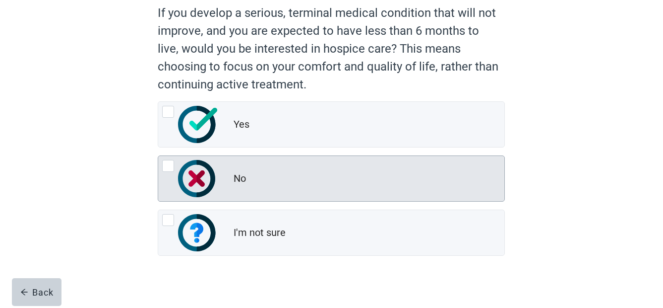
scroll to position [106, 0]
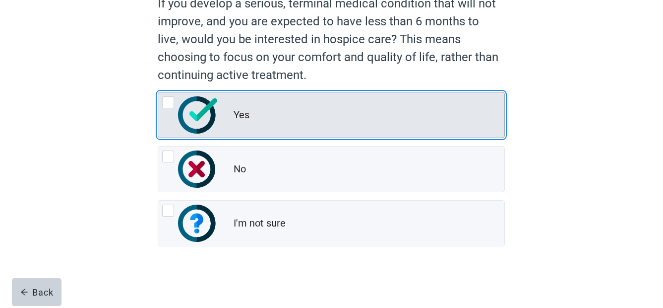
click at [170, 102] on div "Yes, radio button, not checked" at bounding box center [168, 102] width 12 height 12
click at [158, 92] on input "Yes" at bounding box center [158, 92] width 0 height 0
radio input "true"
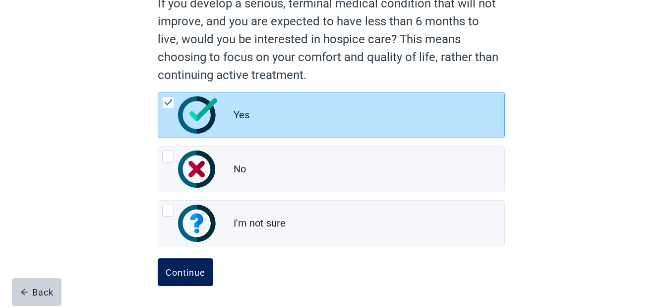
click at [183, 272] on div "Continue" at bounding box center [186, 272] width 40 height 10
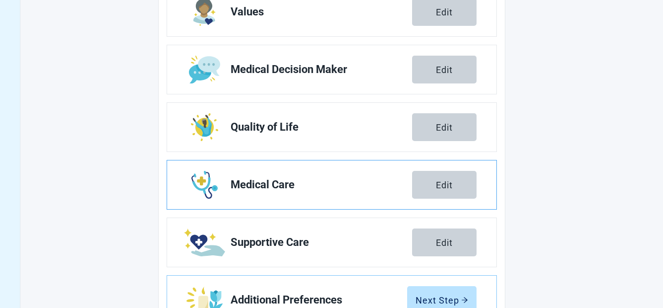
scroll to position [220, 0]
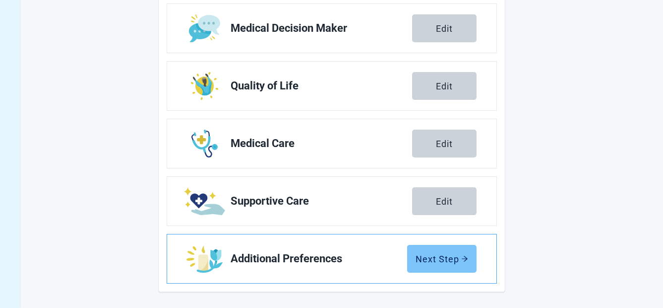
click at [430, 254] on div "Next Step" at bounding box center [442, 259] width 53 height 10
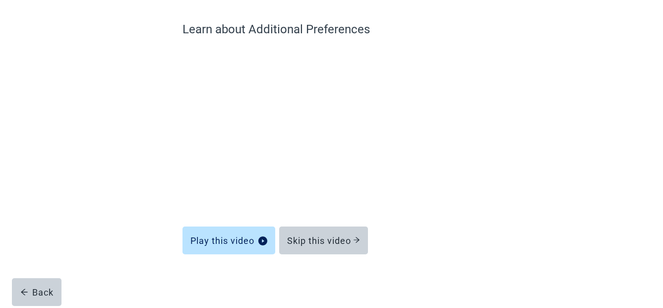
scroll to position [75, 0]
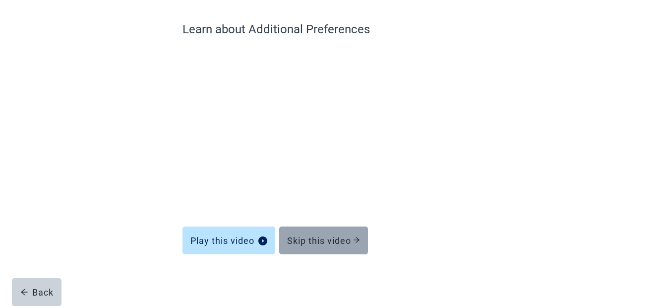
click at [336, 239] on div "Skip this video" at bounding box center [323, 240] width 73 height 10
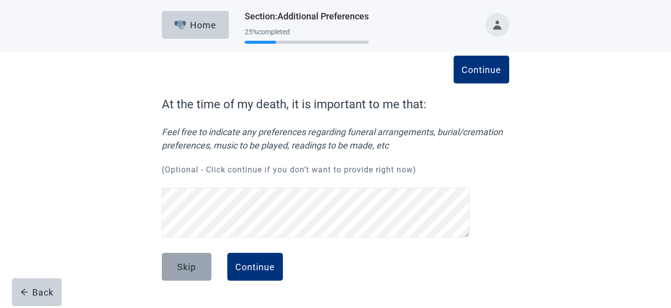
click at [186, 261] on div "Skip" at bounding box center [186, 266] width 19 height 10
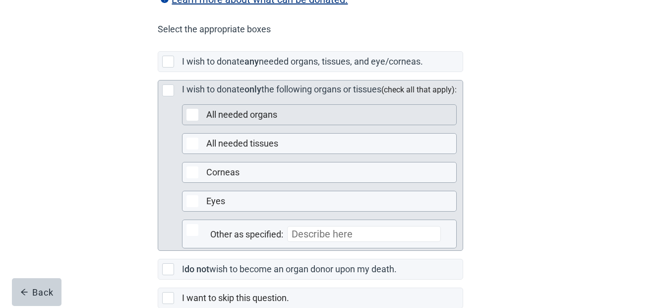
scroll to position [248, 0]
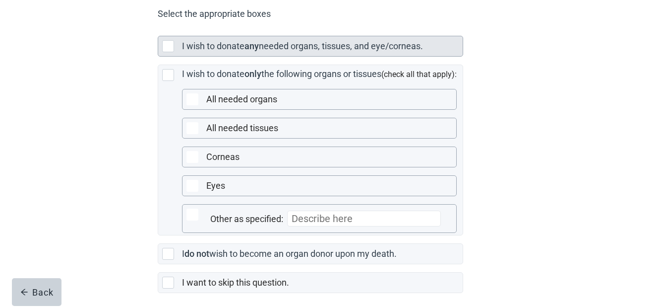
click at [168, 52] on div "Main content" at bounding box center [168, 46] width 12 height 12
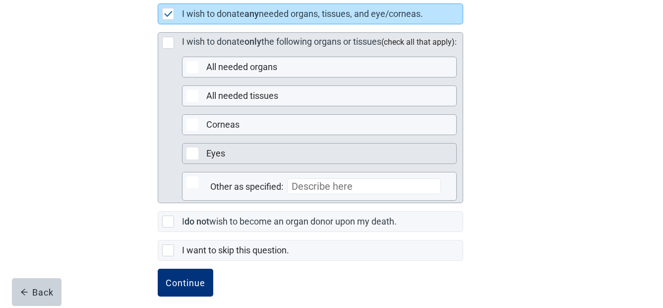
scroll to position [304, 0]
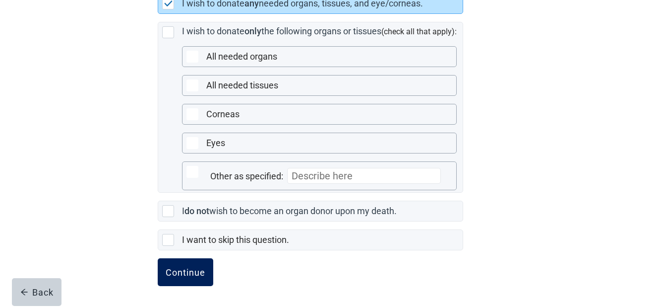
click at [185, 271] on div "Continue" at bounding box center [186, 272] width 40 height 10
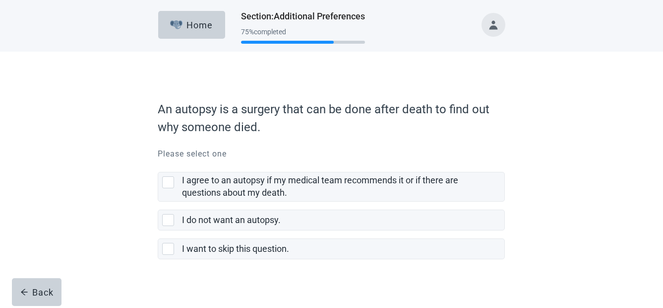
scroll to position [9, 0]
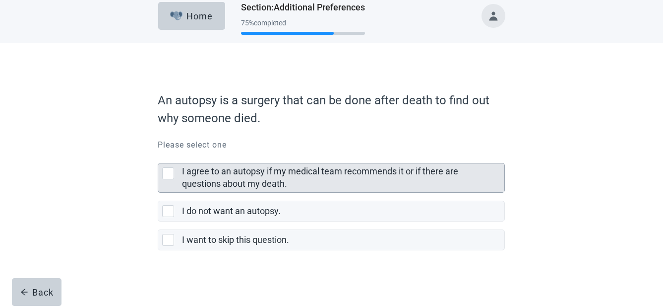
click at [169, 175] on div "I agree to an autopsy if my medical team recommends it or if there are question…" at bounding box center [168, 173] width 12 height 12
click at [158, 155] on input "I agree to an autopsy if my medical team recommends it or if there are question…" at bounding box center [158, 155] width 0 height 0
checkbox input "true"
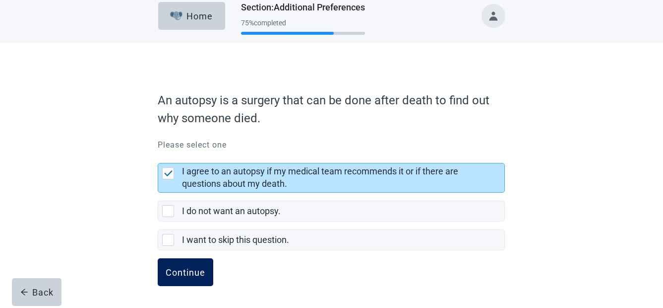
click at [198, 267] on div "Continue" at bounding box center [186, 272] width 40 height 10
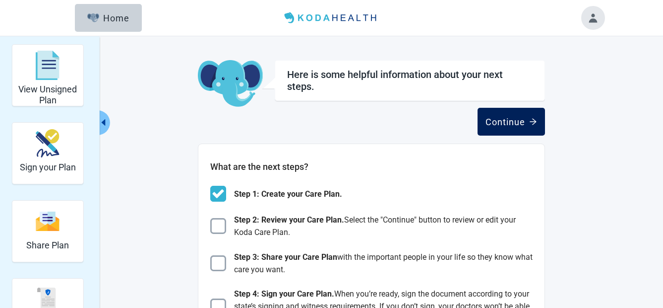
click at [497, 113] on button "Continue" at bounding box center [511, 122] width 67 height 28
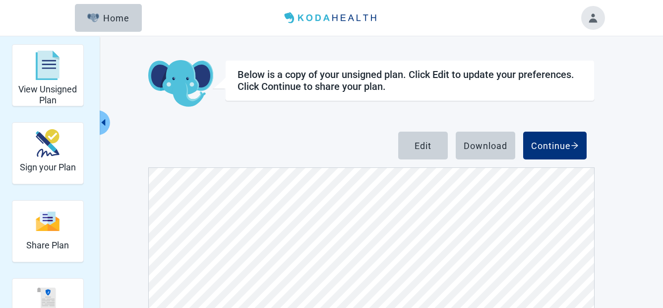
scroll to position [50, 0]
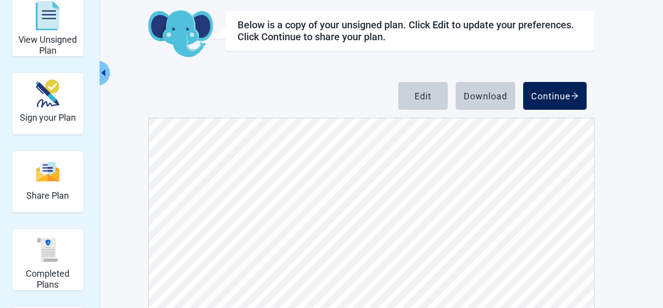
click at [559, 97] on div "Continue" at bounding box center [555, 96] width 48 height 10
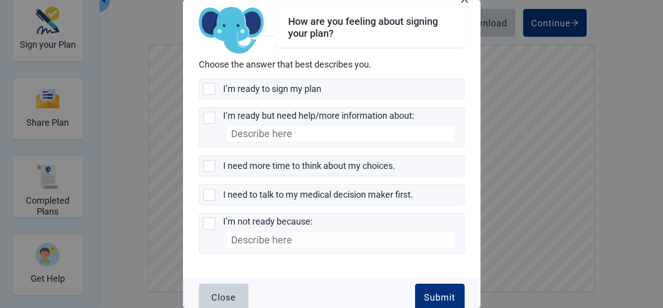
scroll to position [26, 0]
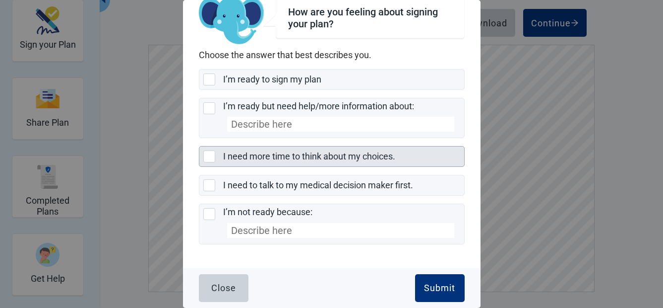
click at [207, 155] on div "I need more time to think about my choices., checkbox, not selected" at bounding box center [209, 156] width 12 height 12
click at [199, 146] on input "I need more time to think about my choices." at bounding box center [199, 146] width 0 height 0
checkbox input "true"
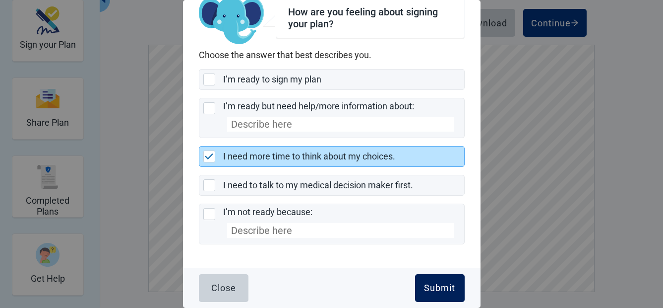
click at [426, 285] on div "Submit" at bounding box center [439, 288] width 31 height 10
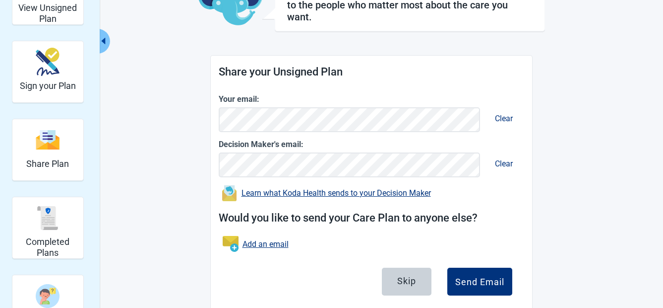
scroll to position [105, 0]
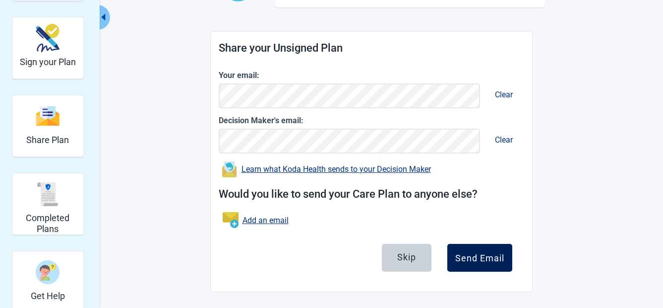
click at [473, 258] on div "Send Email" at bounding box center [479, 258] width 49 height 10
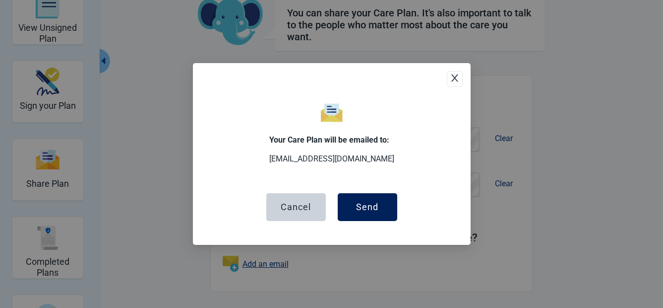
click at [355, 207] on button "Send" at bounding box center [368, 207] width 60 height 28
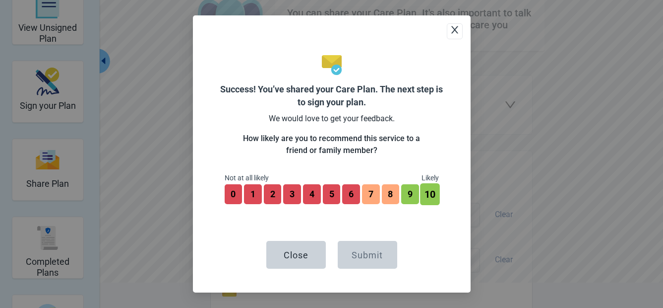
click at [432, 192] on button "10" at bounding box center [429, 194] width 19 height 22
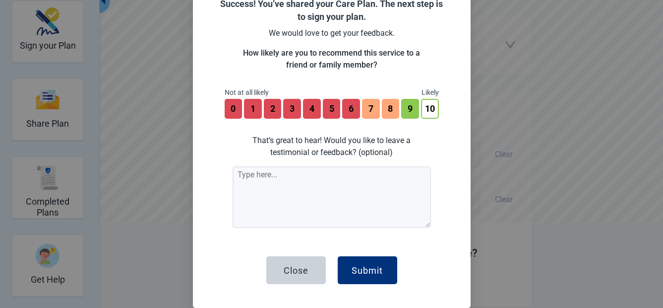
scroll to position [137, 0]
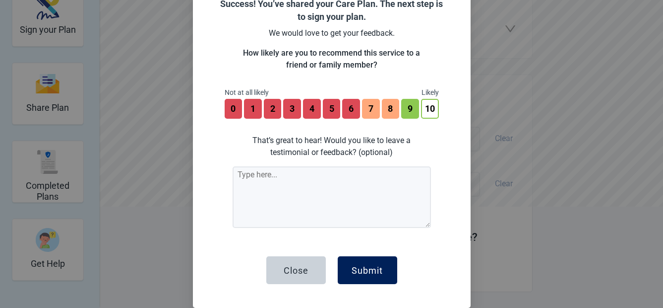
click at [352, 271] on div "Submit" at bounding box center [367, 270] width 31 height 10
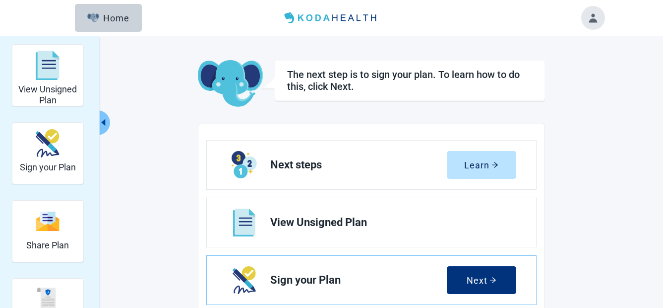
click at [590, 17] on button "Toggle account menu" at bounding box center [593, 18] width 24 height 24
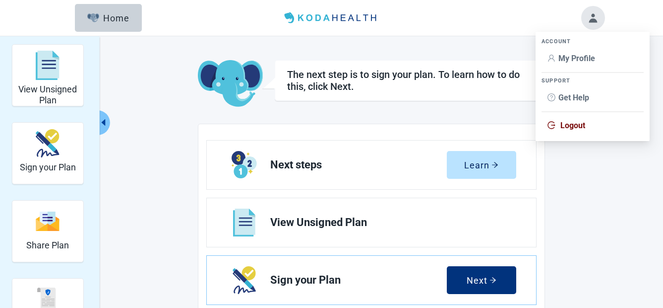
click at [573, 123] on span "Logout" at bounding box center [573, 125] width 25 height 9
